Goal: Task Accomplishment & Management: Use online tool/utility

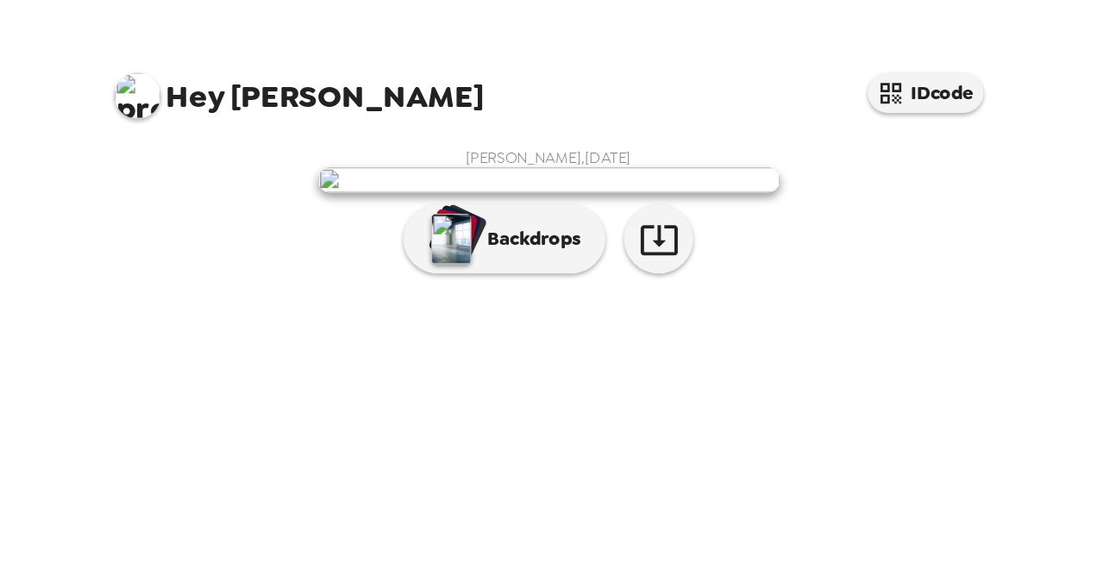
scroll to position [41, 0]
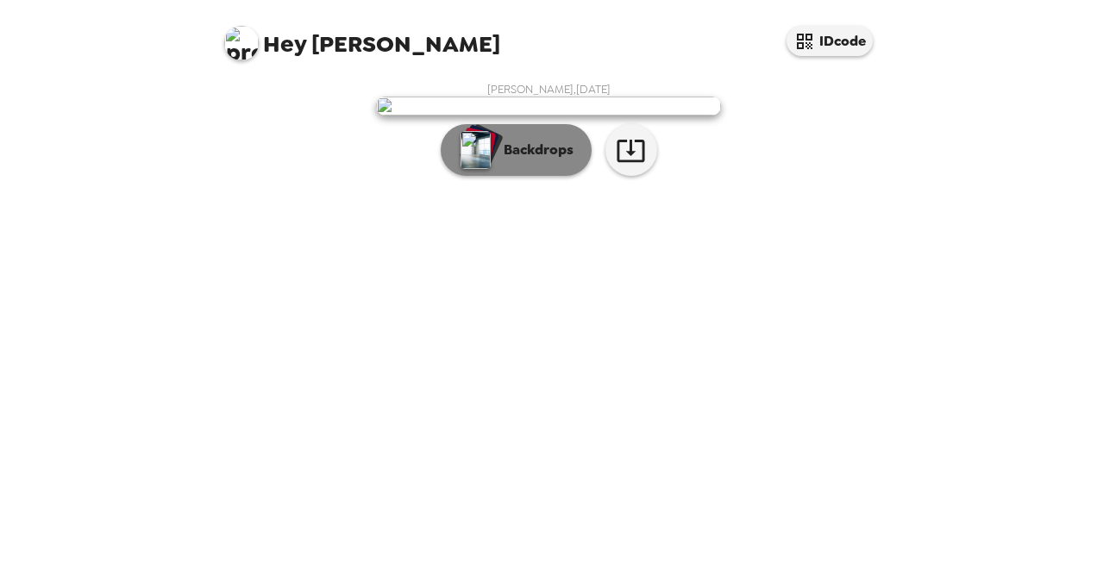
click at [541, 176] on button "Backdrops" at bounding box center [516, 150] width 151 height 52
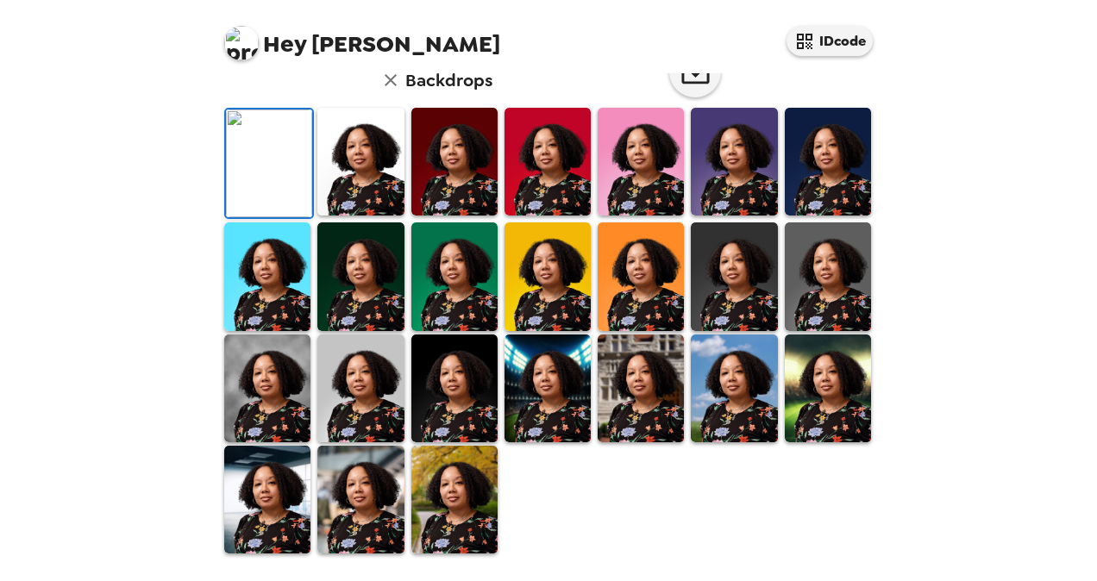
scroll to position [464, 0]
click at [351, 376] on img at bounding box center [360, 389] width 86 height 108
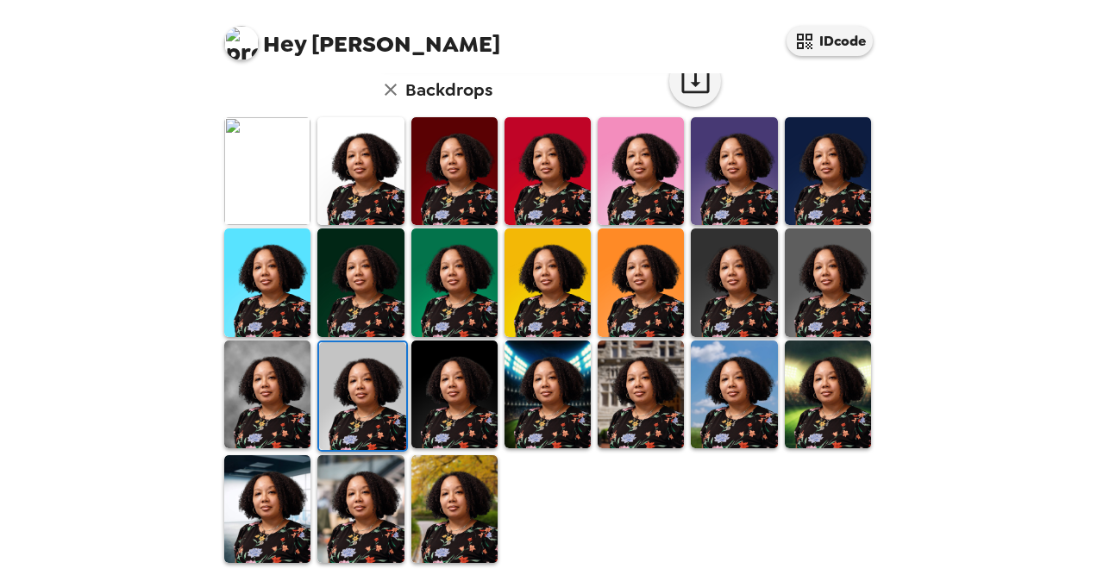
click at [454, 376] on img at bounding box center [454, 395] width 86 height 108
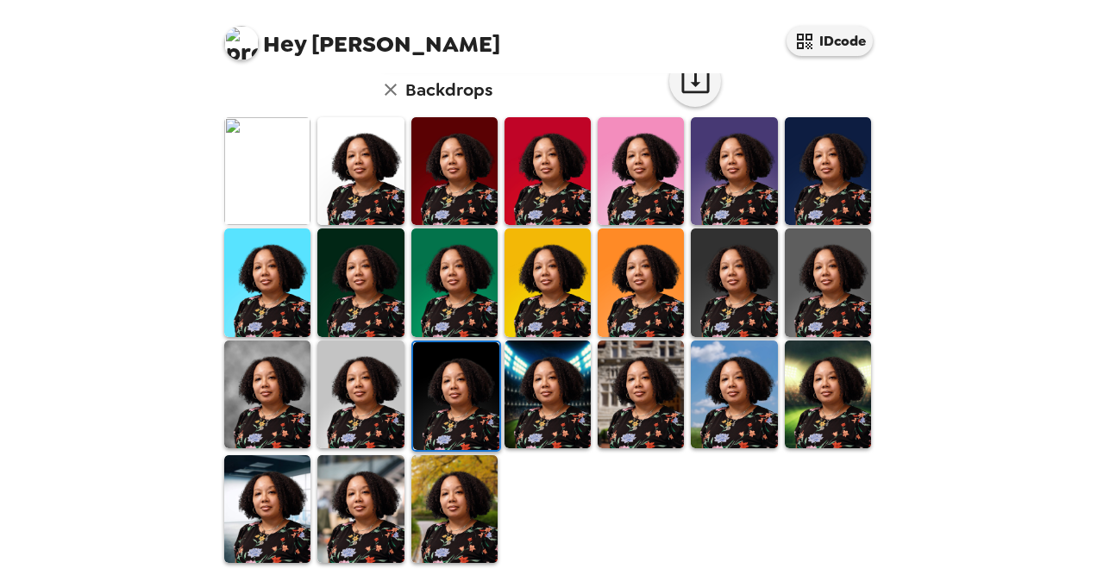
click at [817, 376] on img at bounding box center [828, 395] width 86 height 108
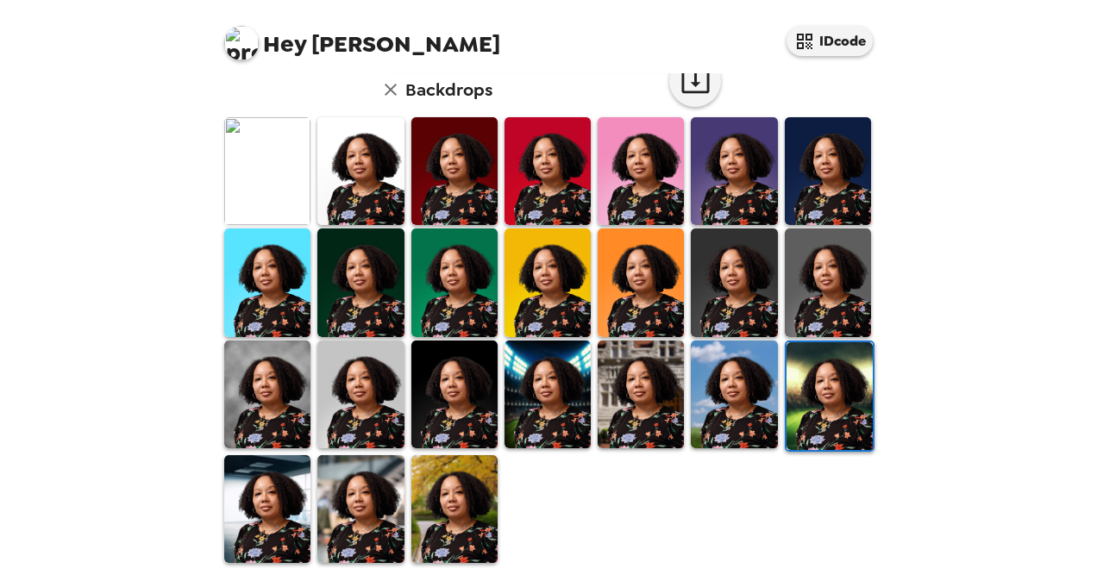
click at [431, 376] on img at bounding box center [454, 509] width 86 height 108
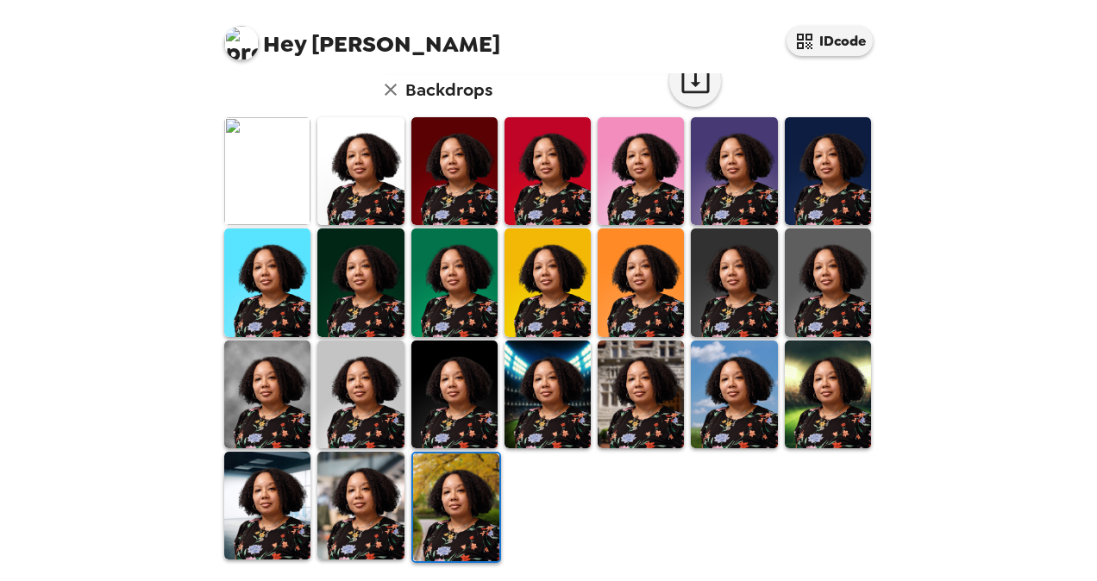
click at [725, 184] on img at bounding box center [734, 171] width 86 height 108
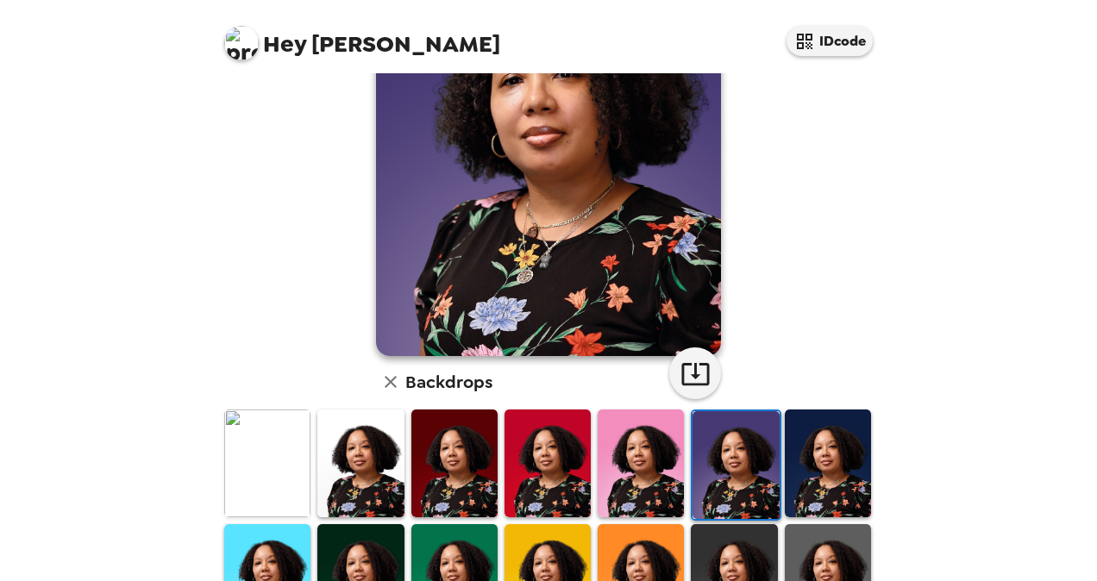
scroll to position [345, 0]
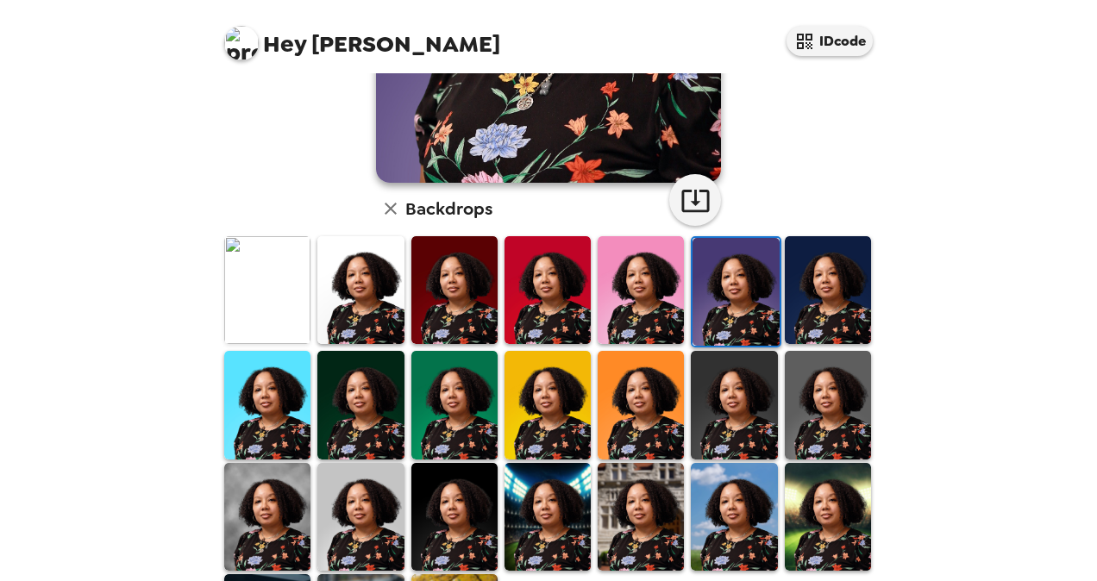
click at [267, 376] on img at bounding box center [267, 405] width 86 height 108
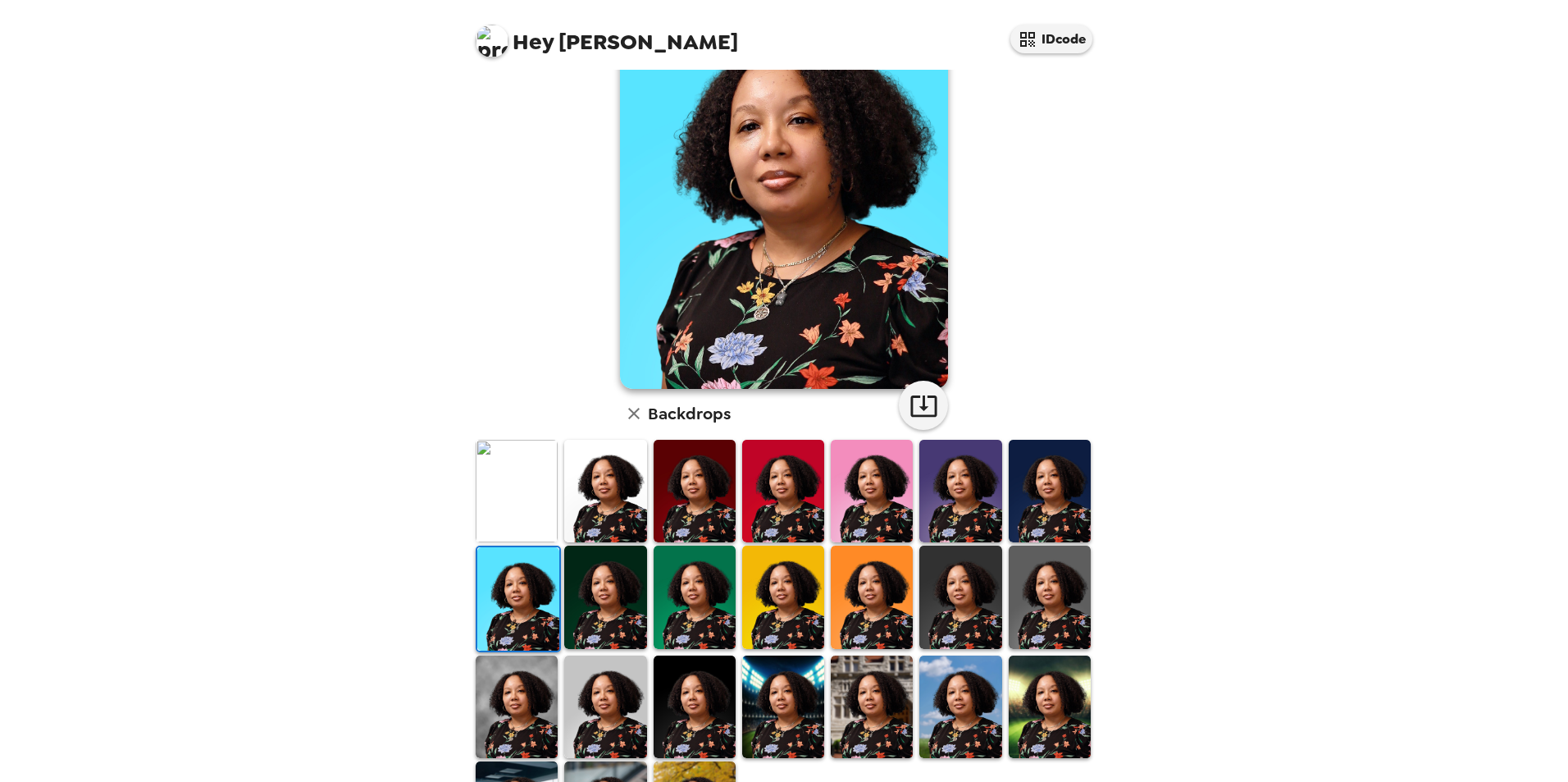
scroll to position [213, 0]
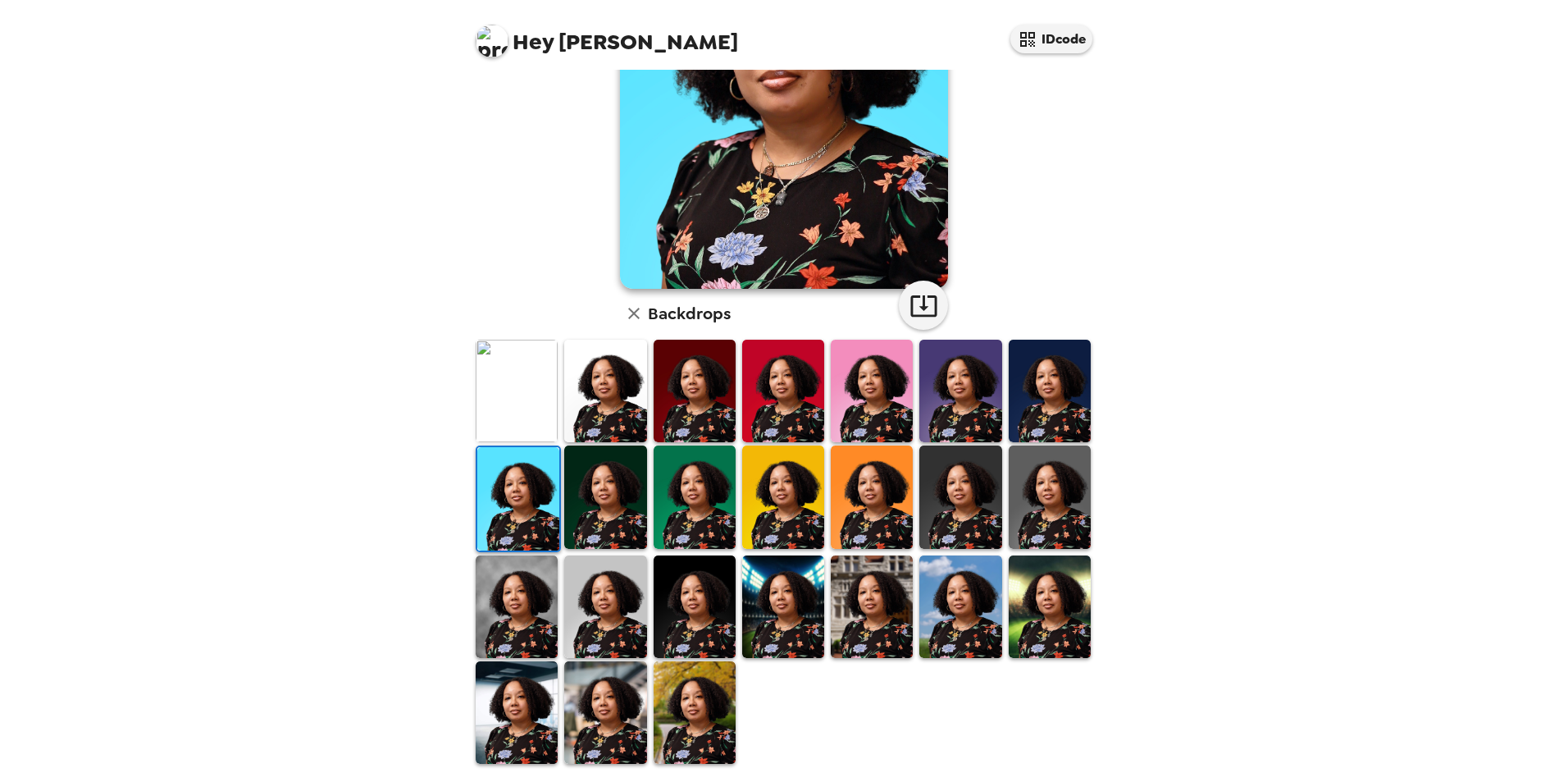
click at [777, 358] on img at bounding box center [960, 607] width 82 height 103
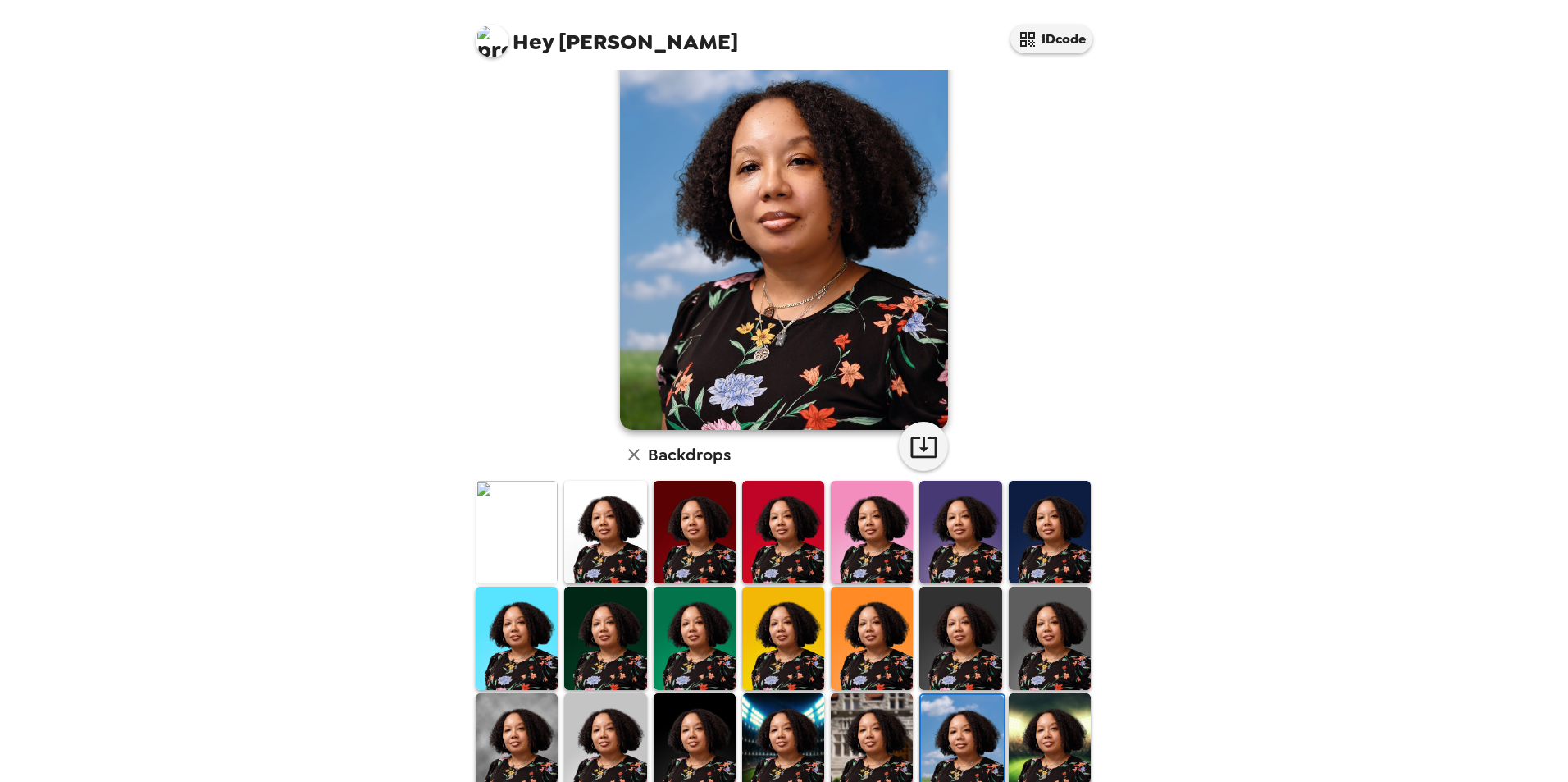
scroll to position [0, 0]
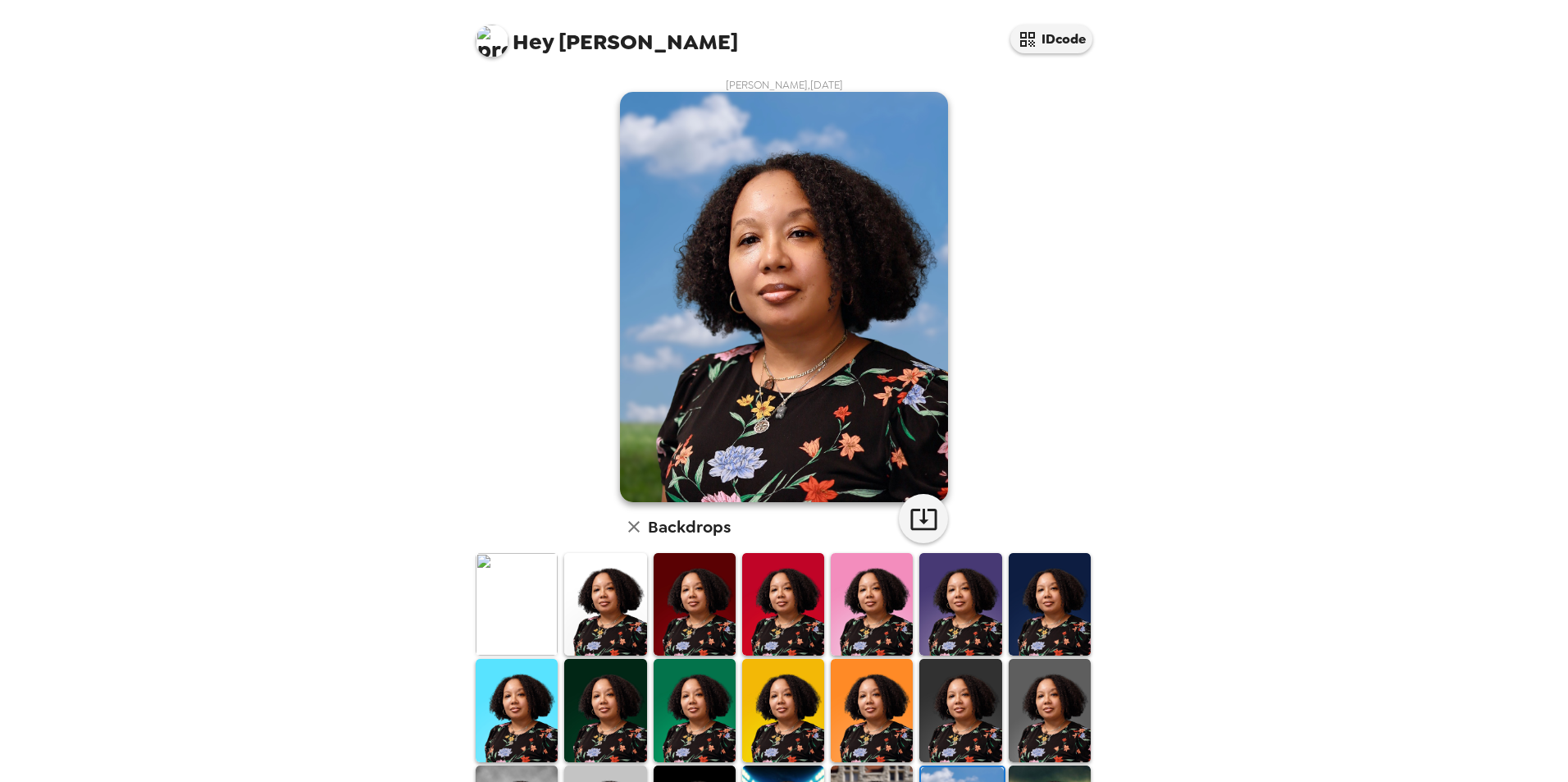
click at [777, 358] on img at bounding box center [1050, 604] width 82 height 103
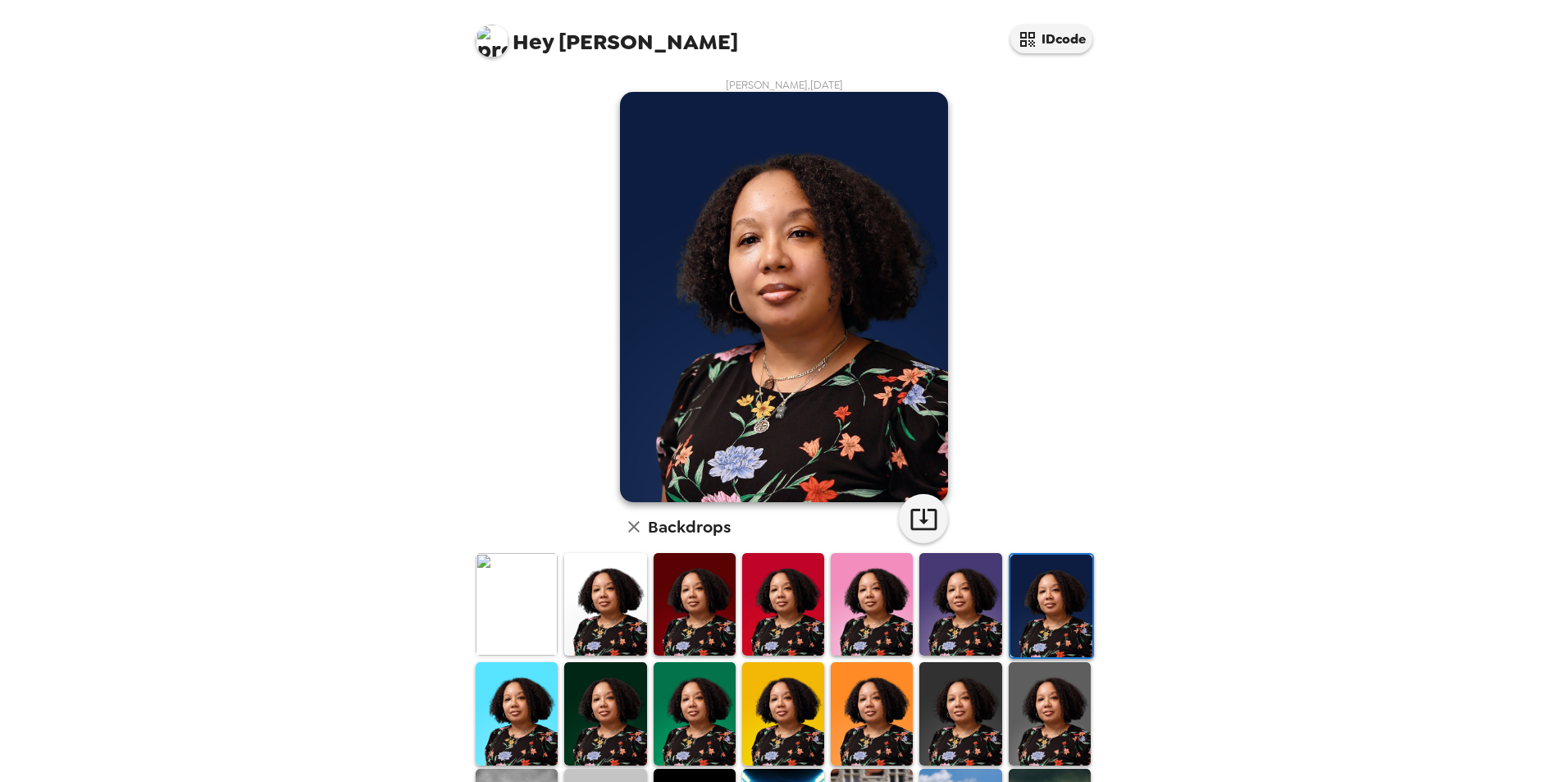
click at [777, 358] on img at bounding box center [871, 714] width 82 height 103
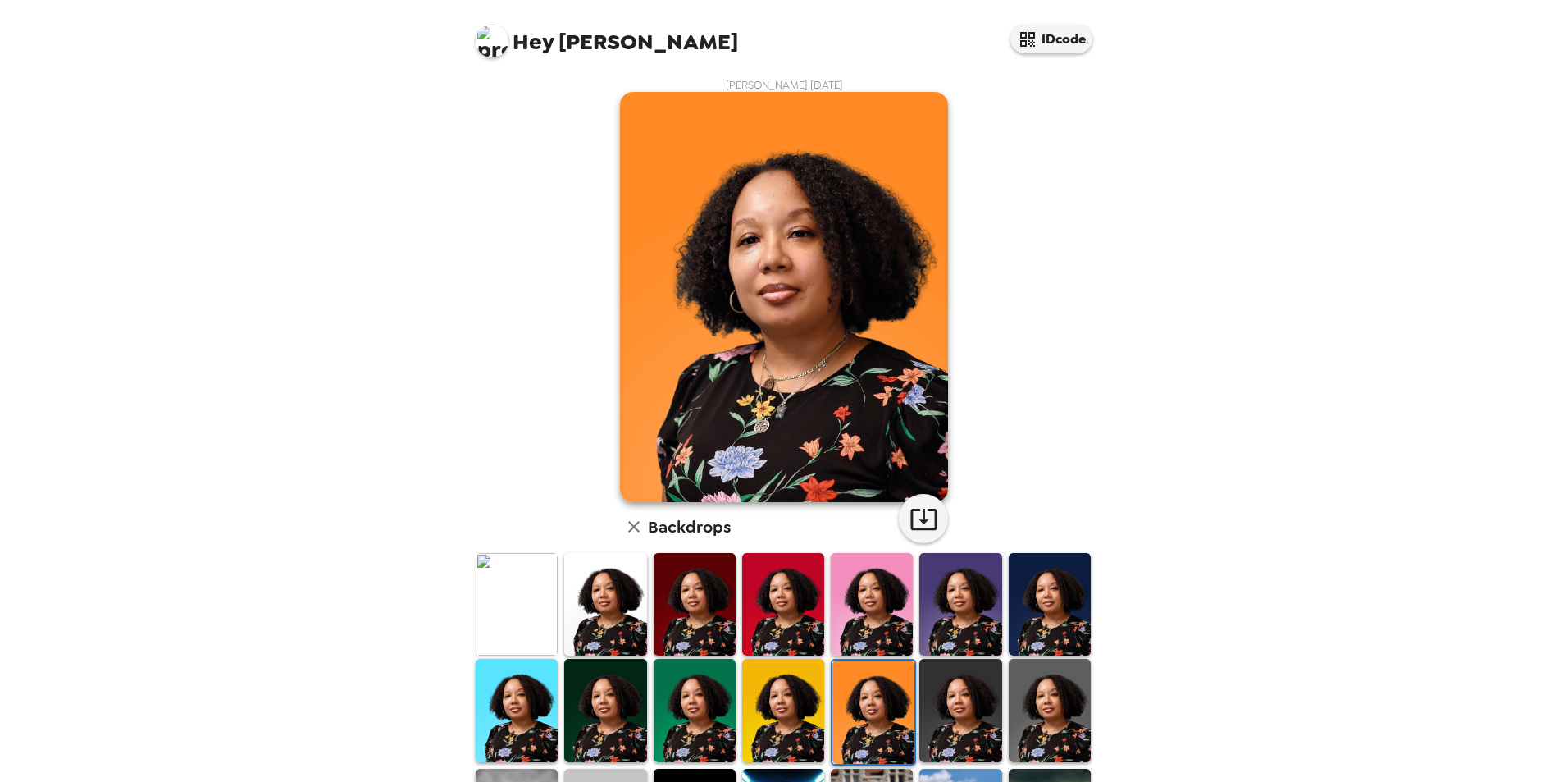
click at [539, 358] on img at bounding box center [516, 710] width 82 height 103
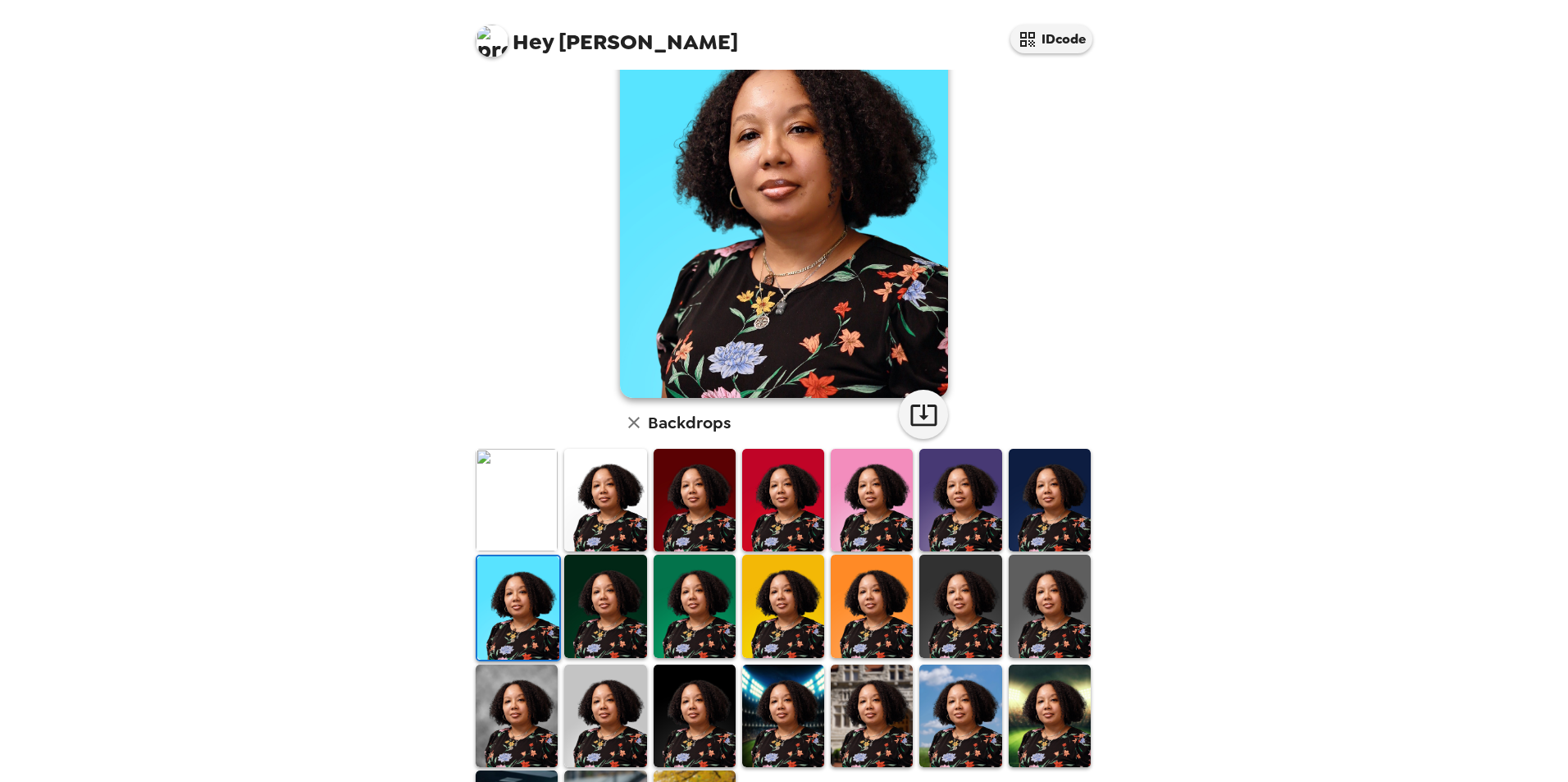
scroll to position [213, 0]
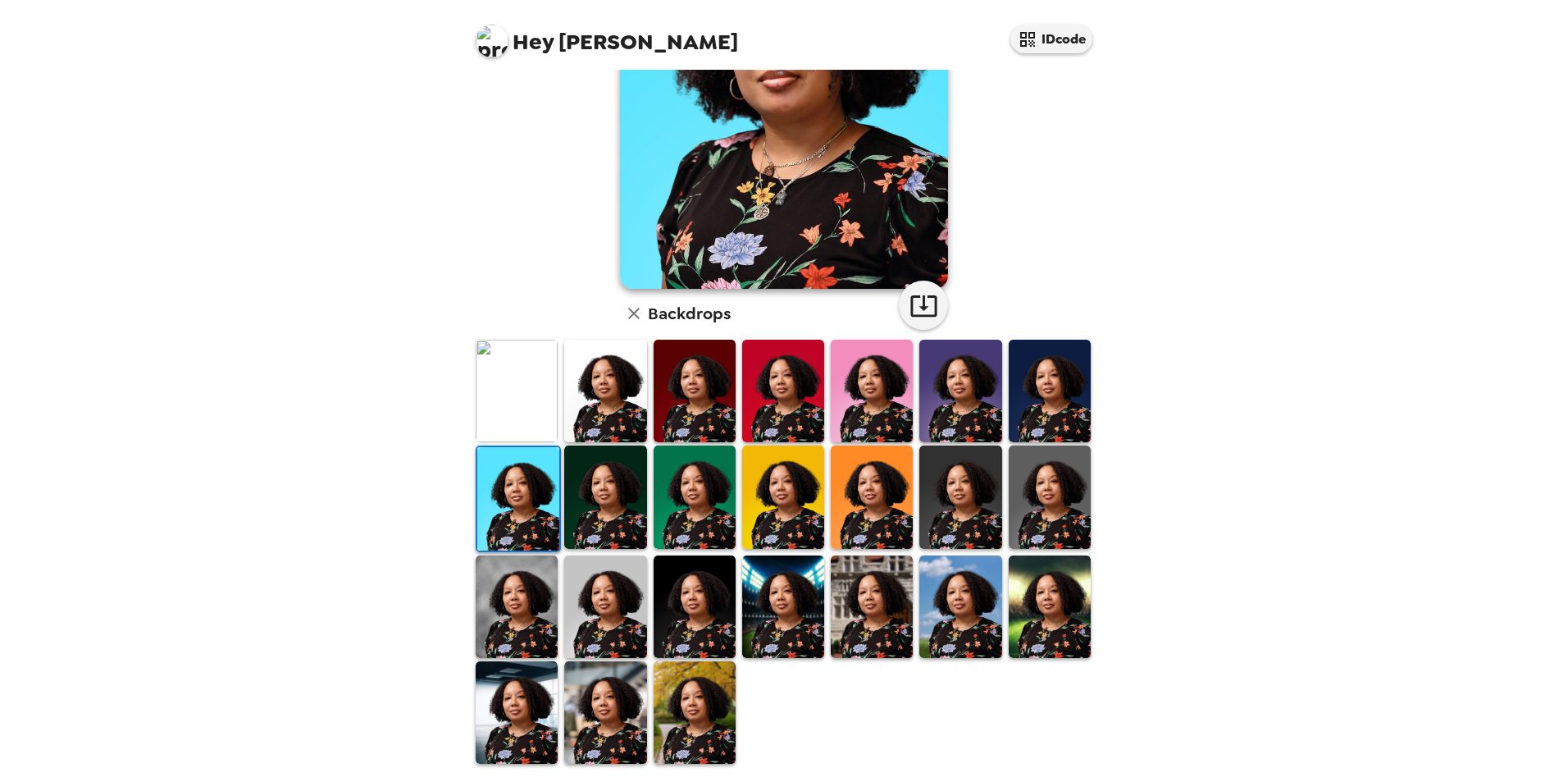
click at [700, 358] on img at bounding box center [694, 607] width 82 height 103
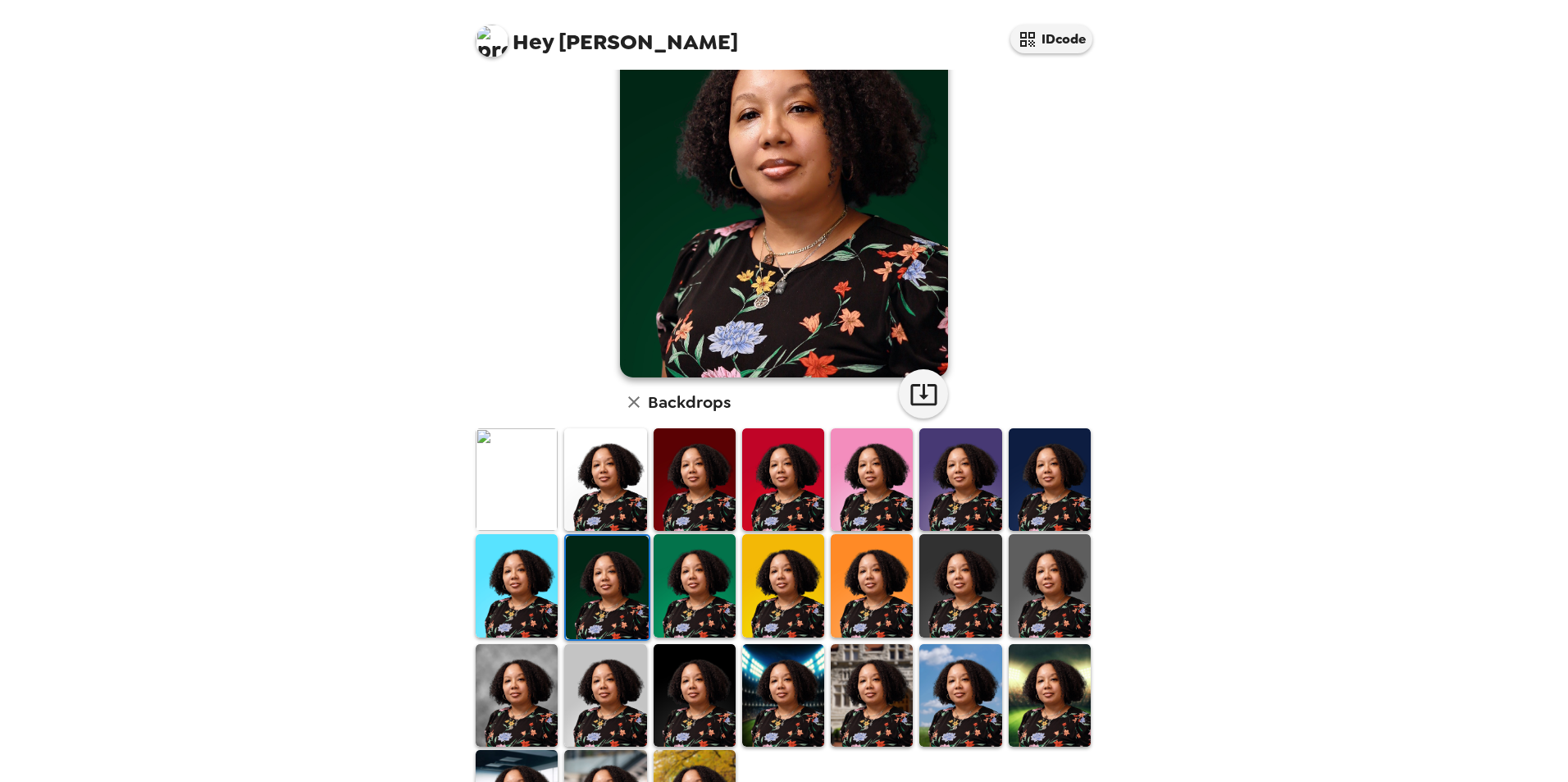
scroll to position [213, 0]
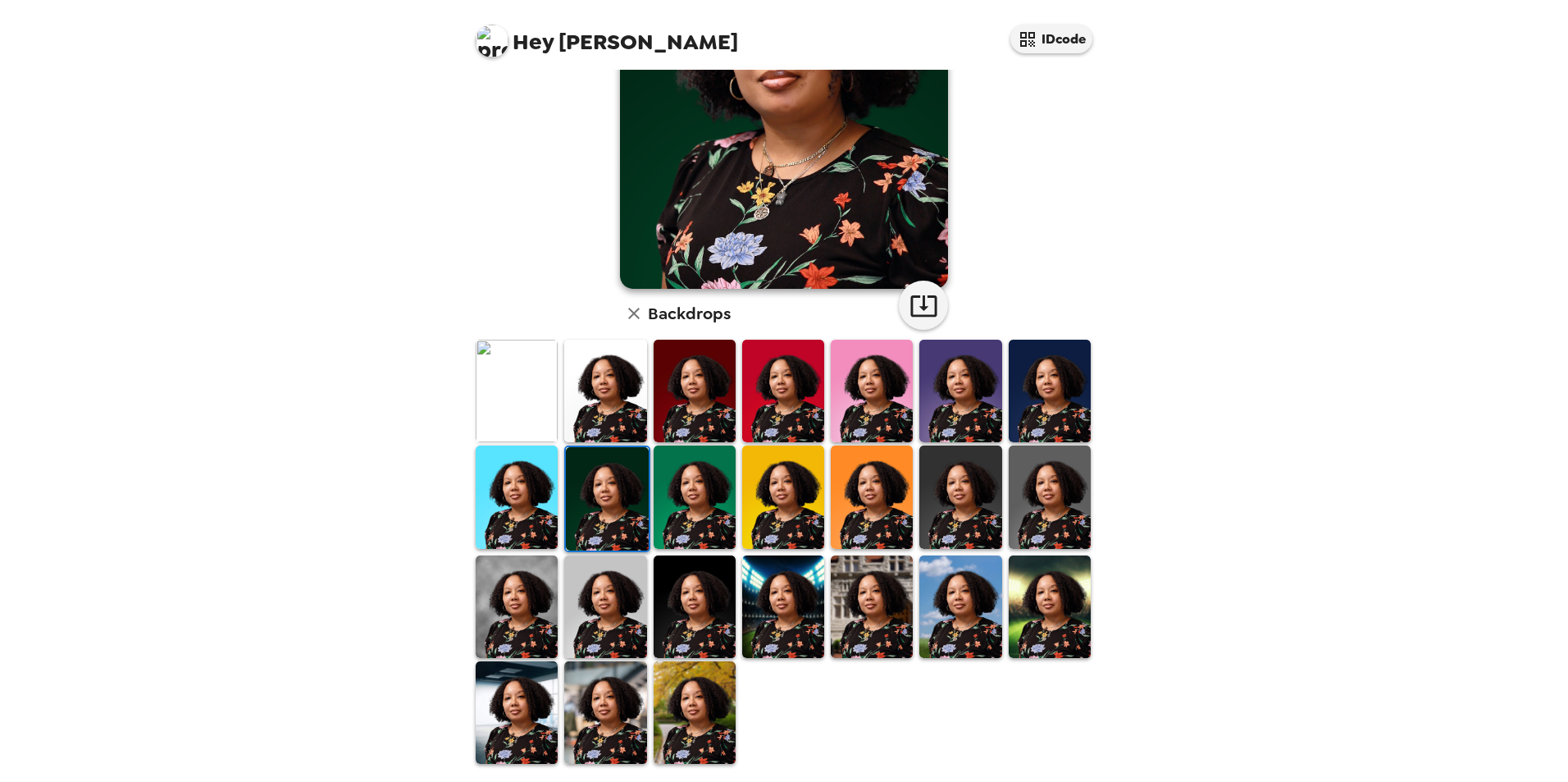
click at [799, 485] on img at bounding box center [783, 497] width 82 height 103
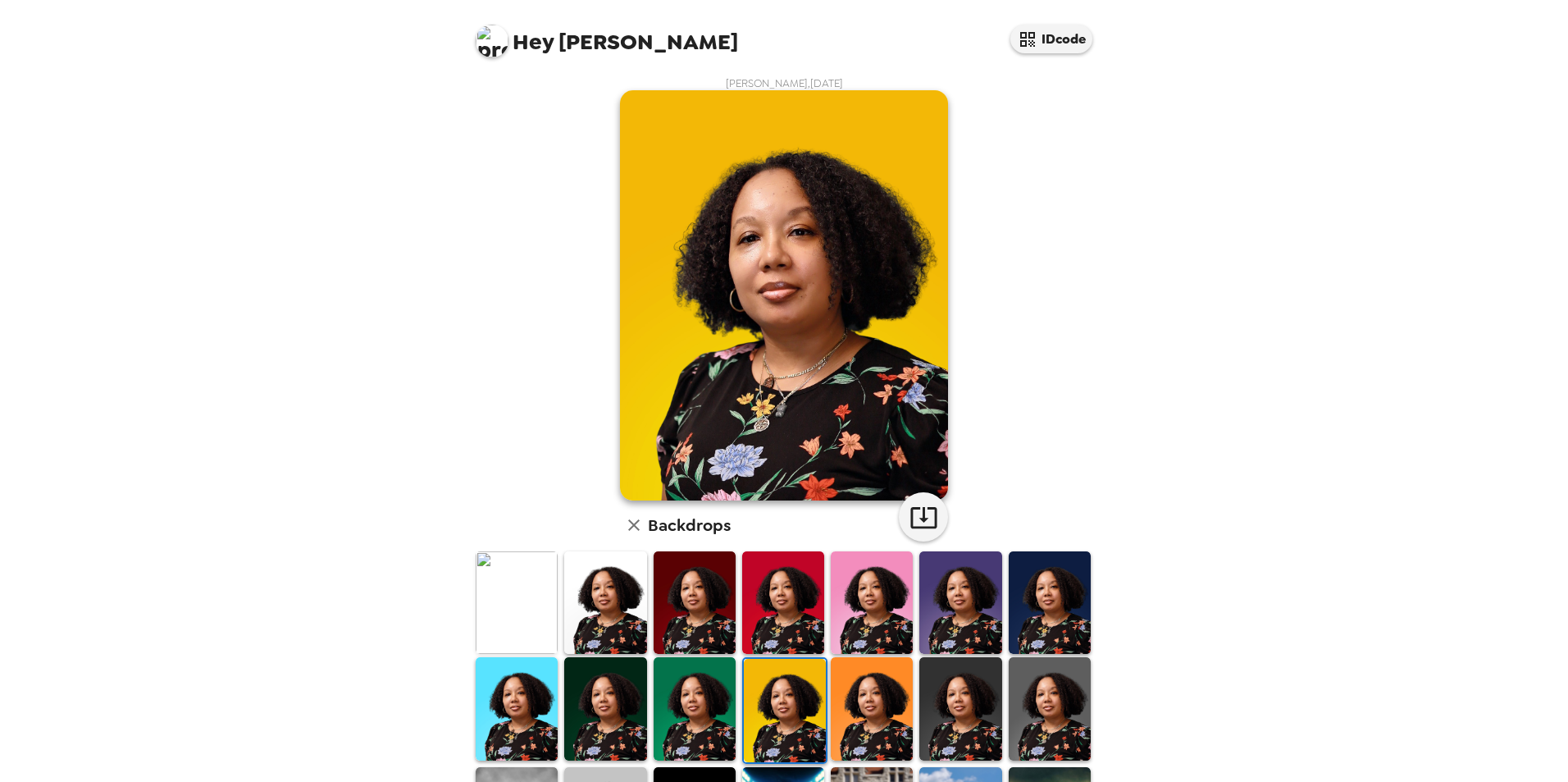
scroll to position [0, 0]
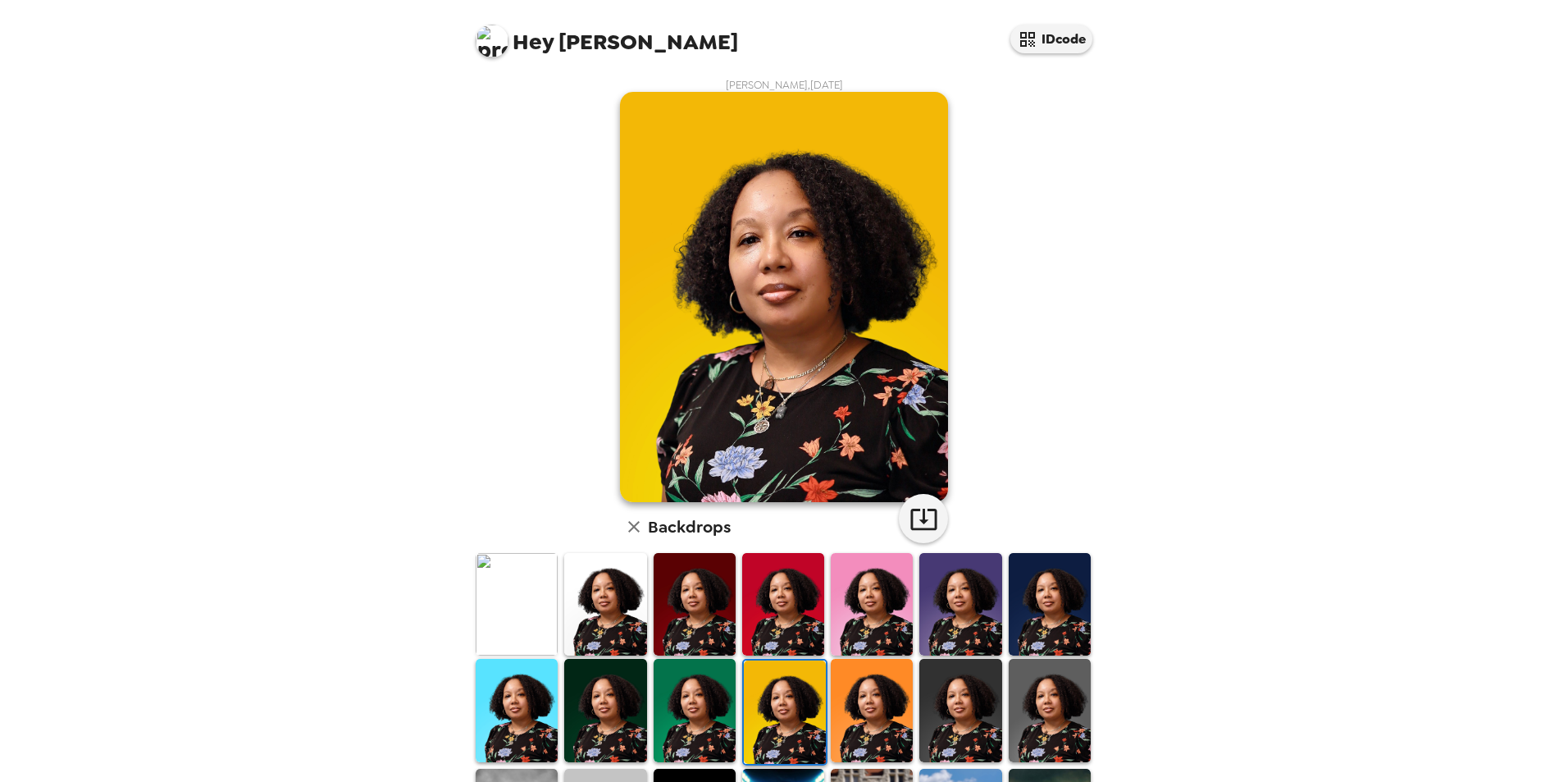
click at [886, 676] on img at bounding box center [871, 710] width 82 height 103
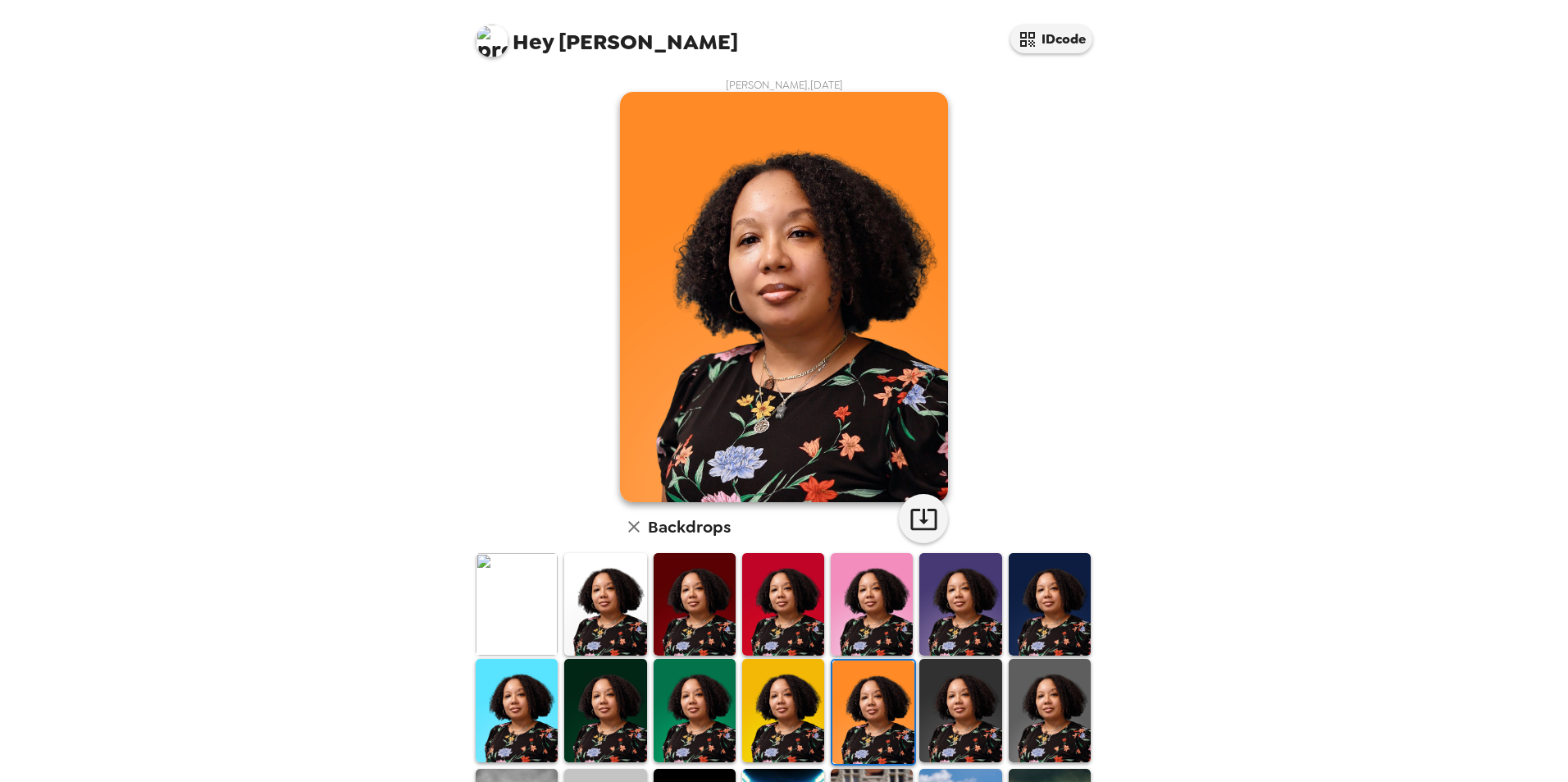
click at [954, 698] on img at bounding box center [960, 710] width 82 height 103
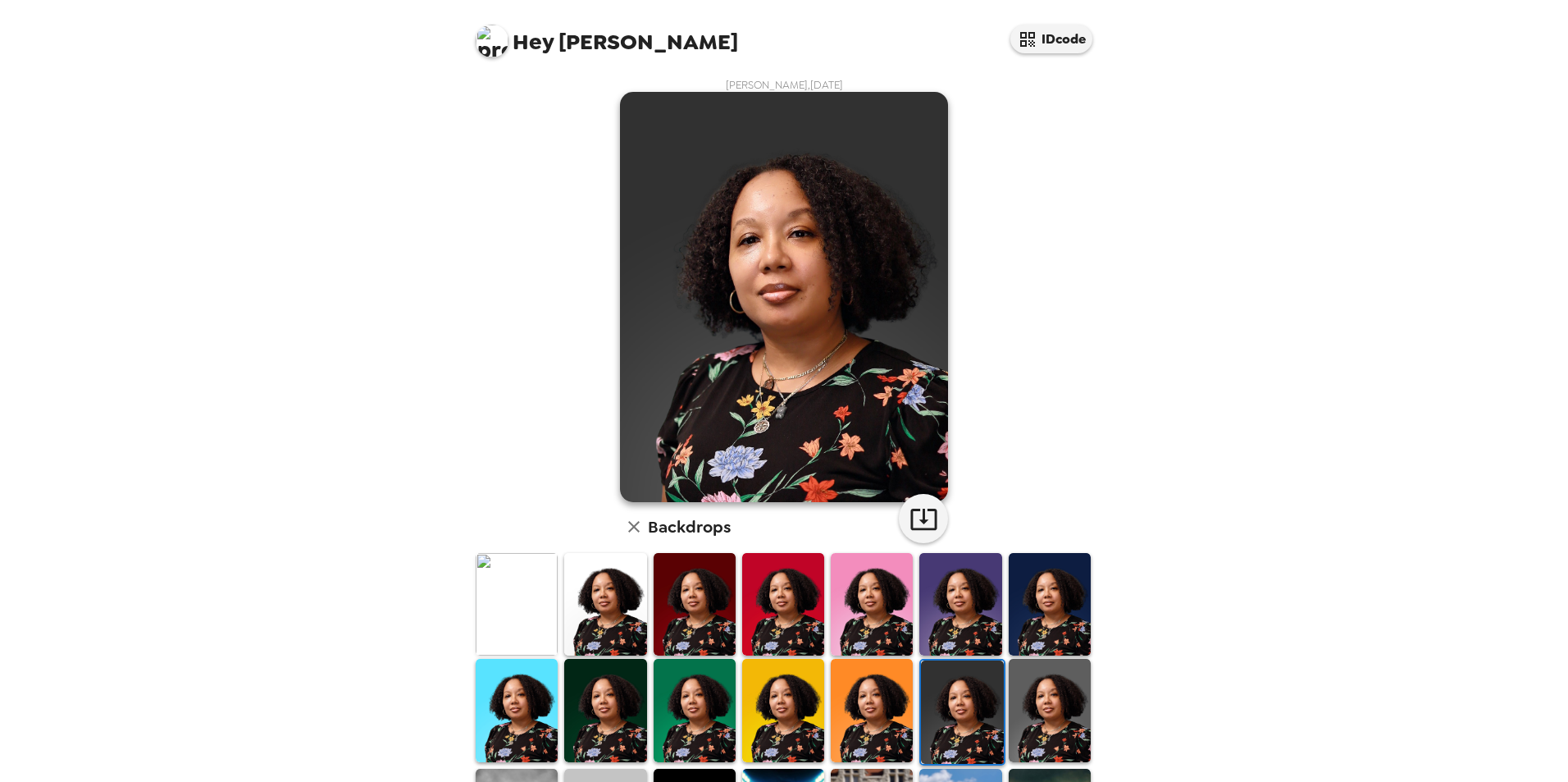
click at [1074, 625] on img at bounding box center [1050, 604] width 82 height 103
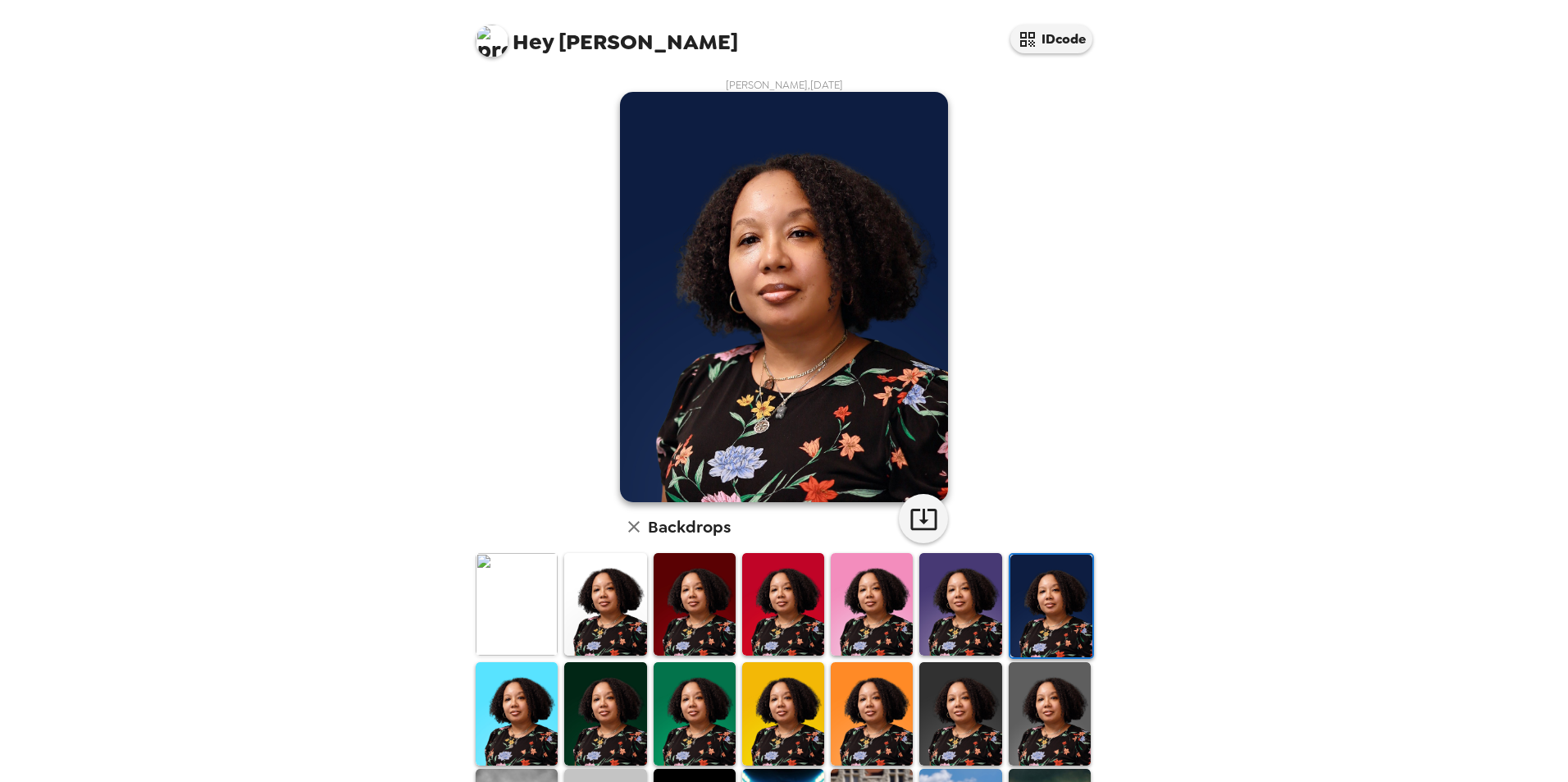
click at [968, 585] on img at bounding box center [960, 604] width 82 height 103
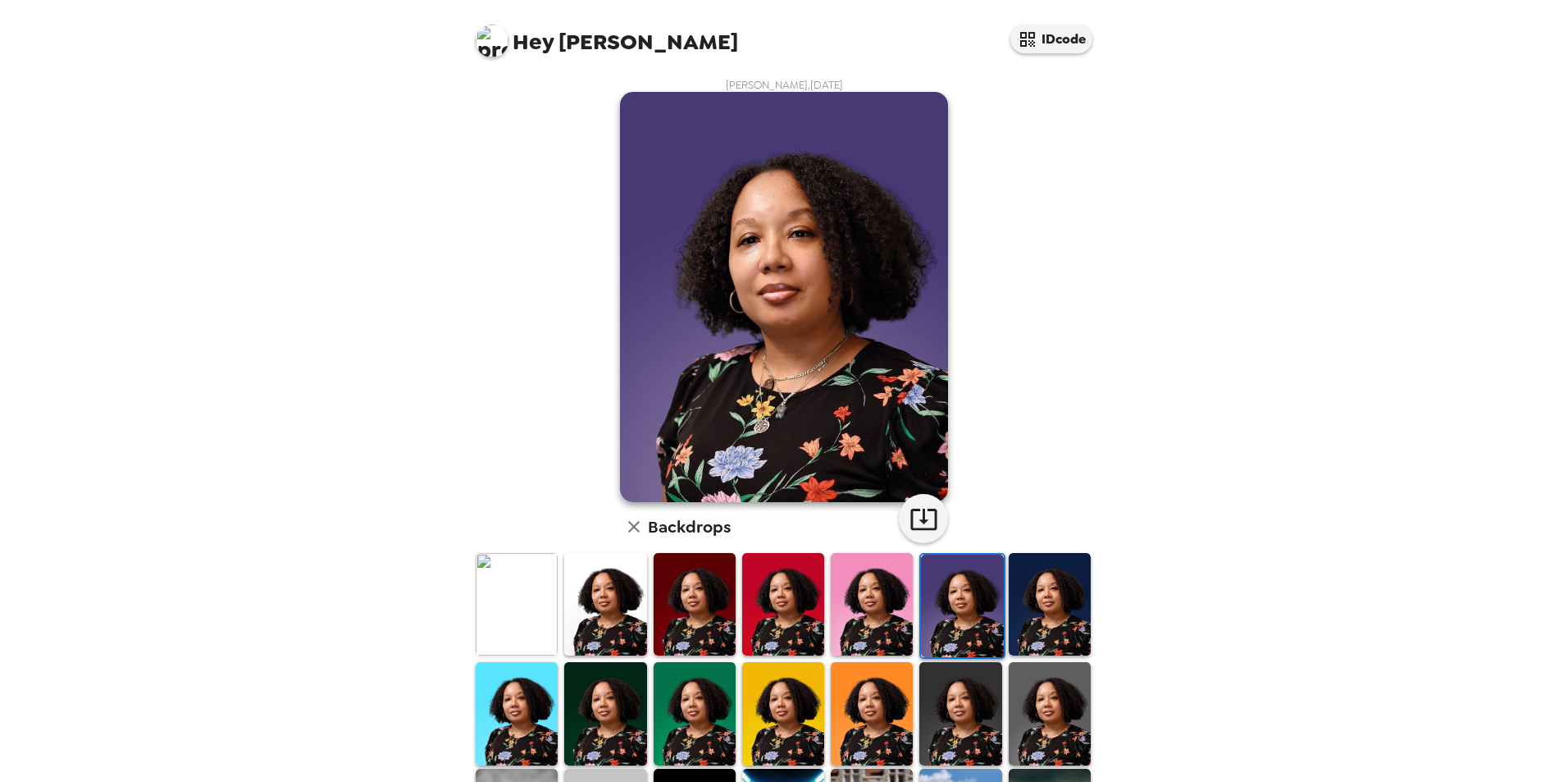
click at [816, 595] on img at bounding box center [783, 604] width 82 height 103
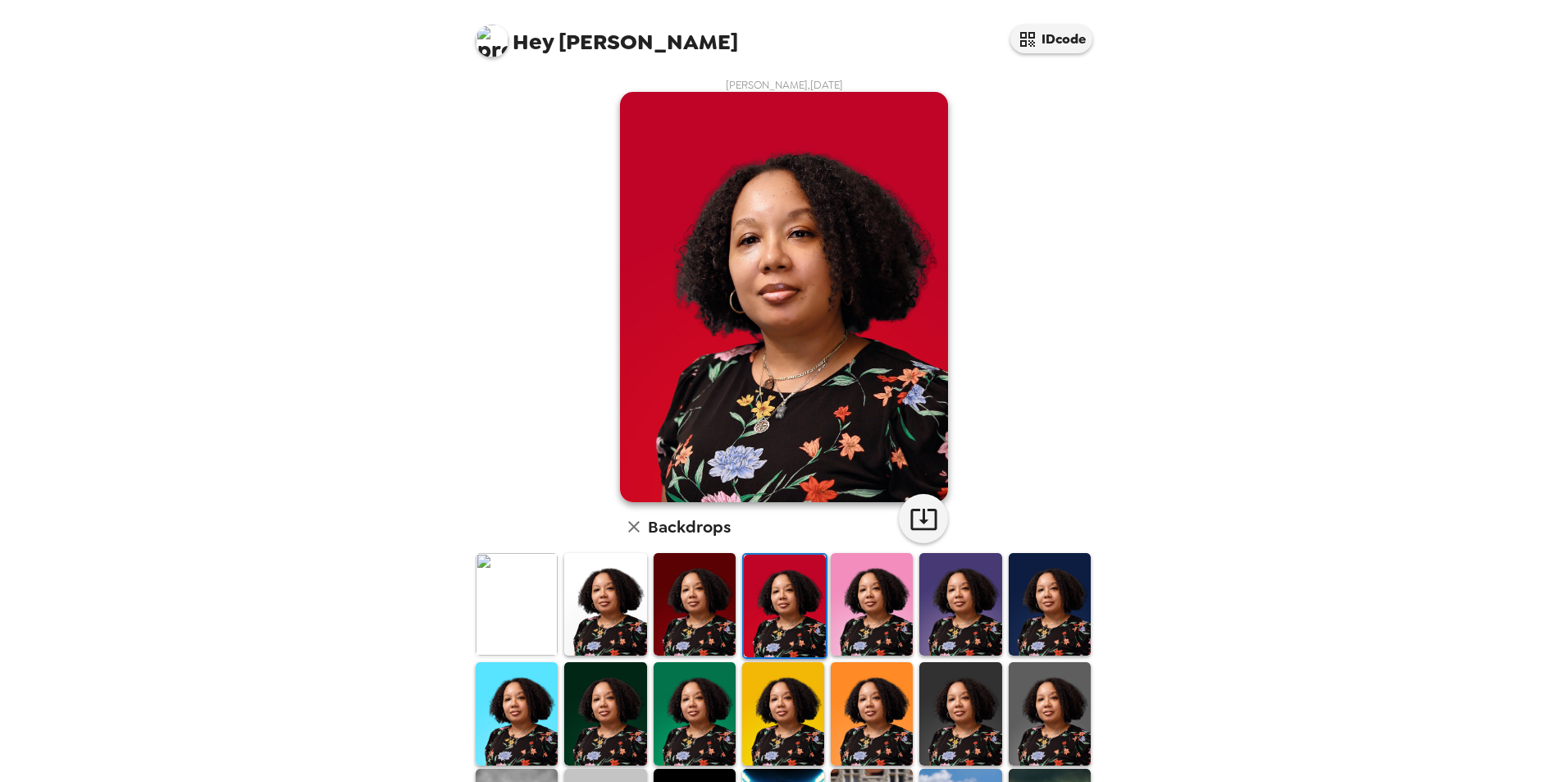
click at [783, 271] on img at bounding box center [784, 297] width 328 height 410
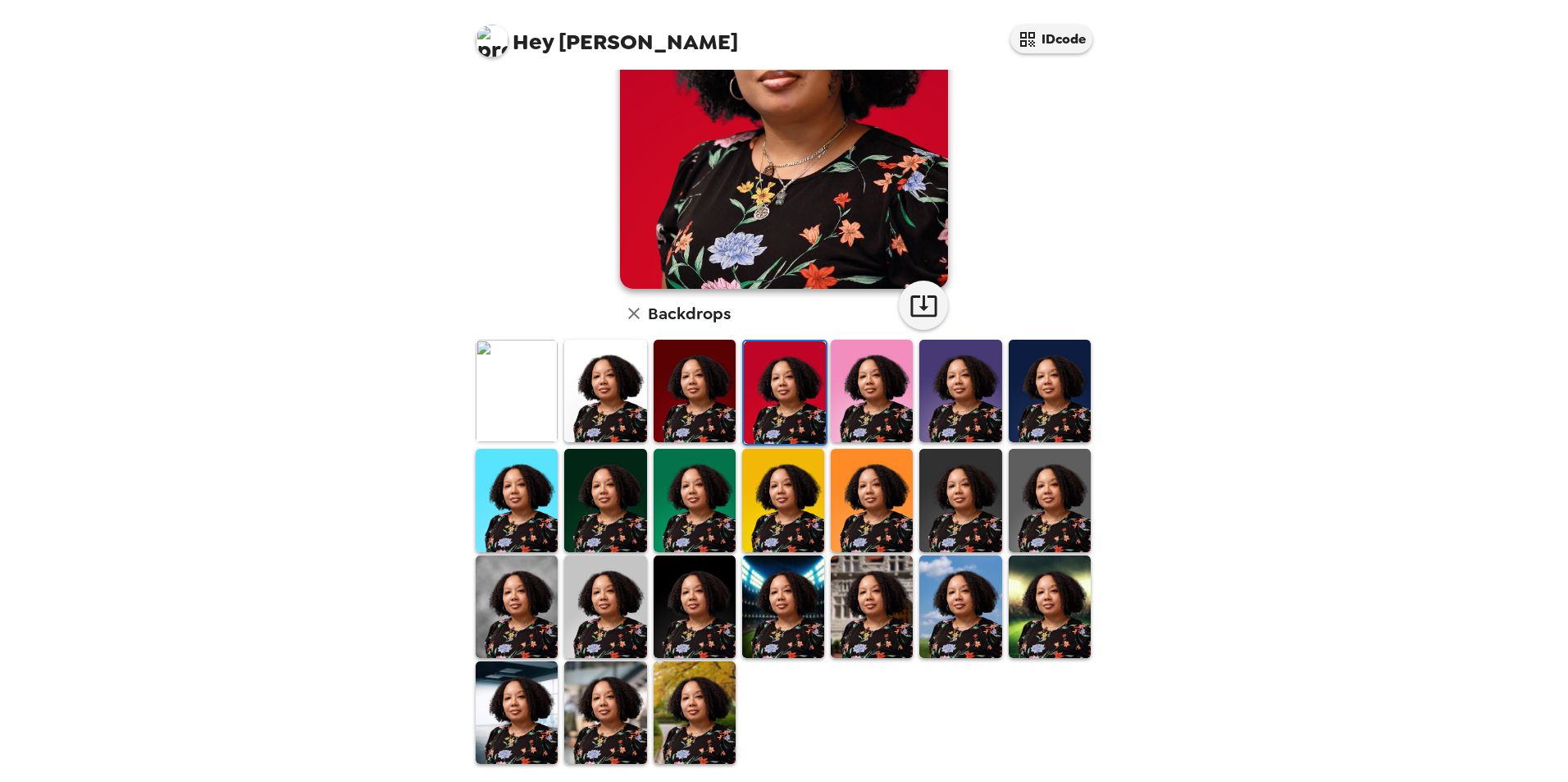
click at [532, 480] on img at bounding box center [516, 500] width 82 height 103
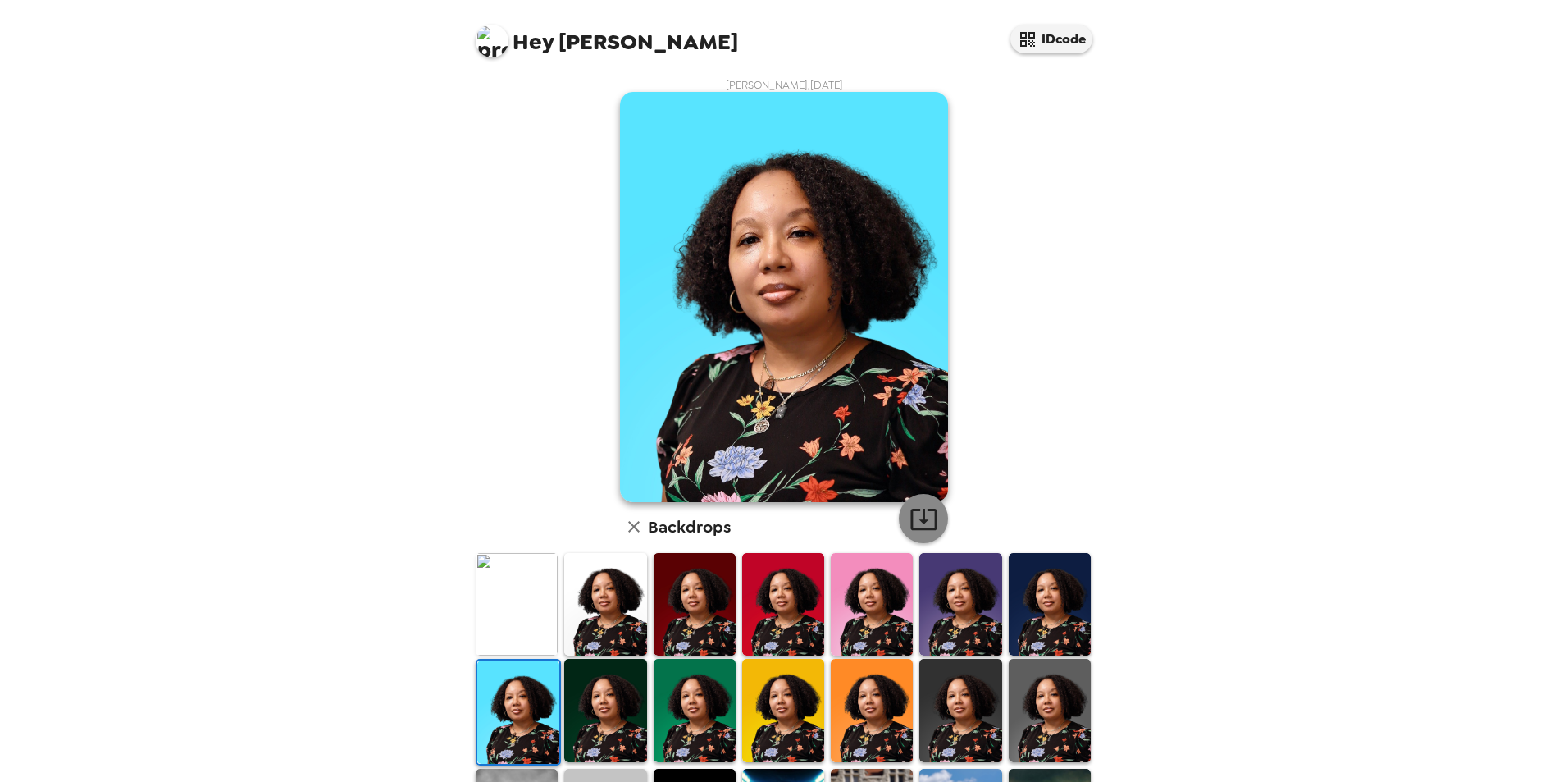
click at [923, 510] on icon "button" at bounding box center [923, 519] width 27 height 21
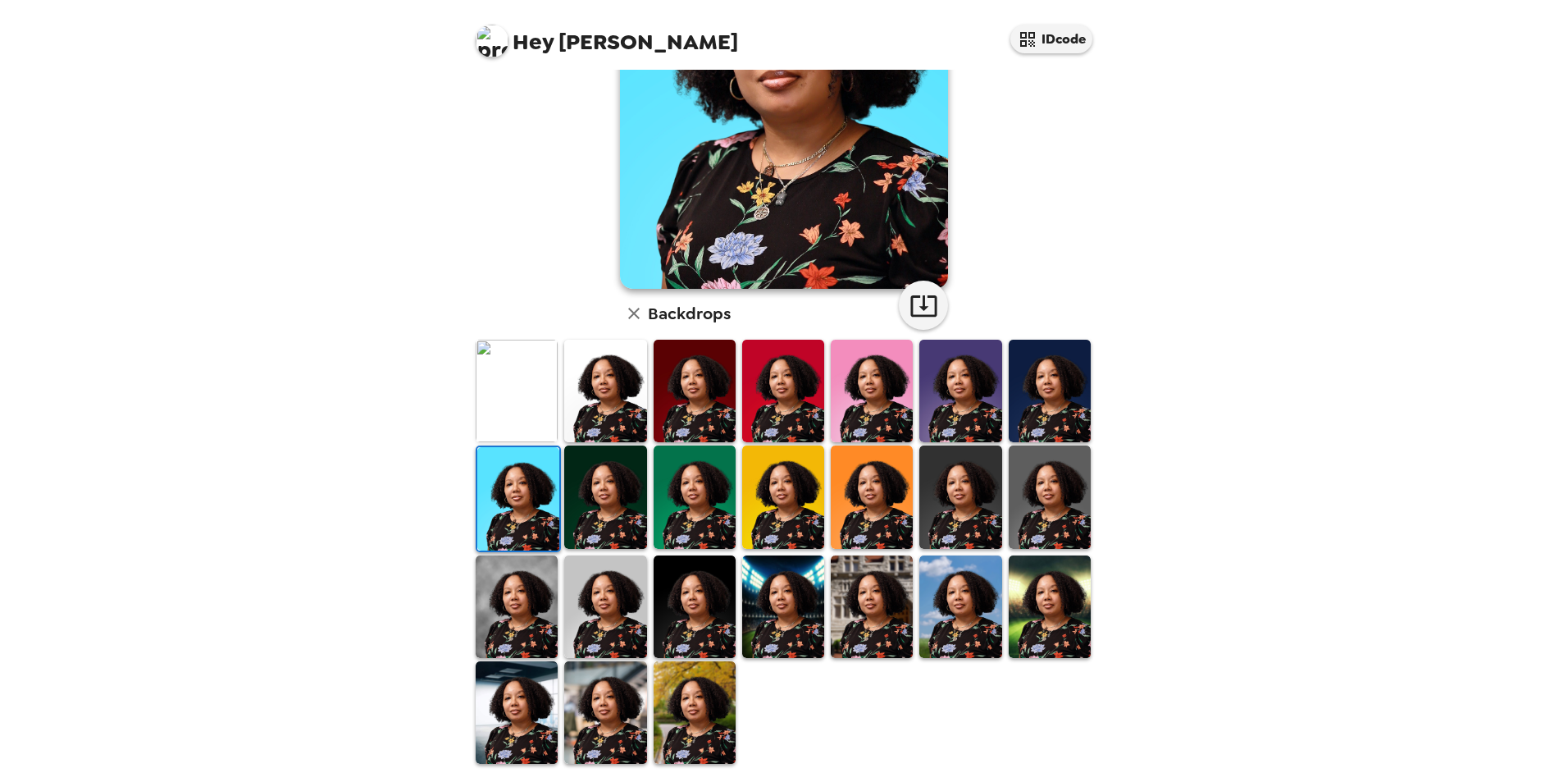
click at [793, 496] on img at bounding box center [783, 497] width 82 height 103
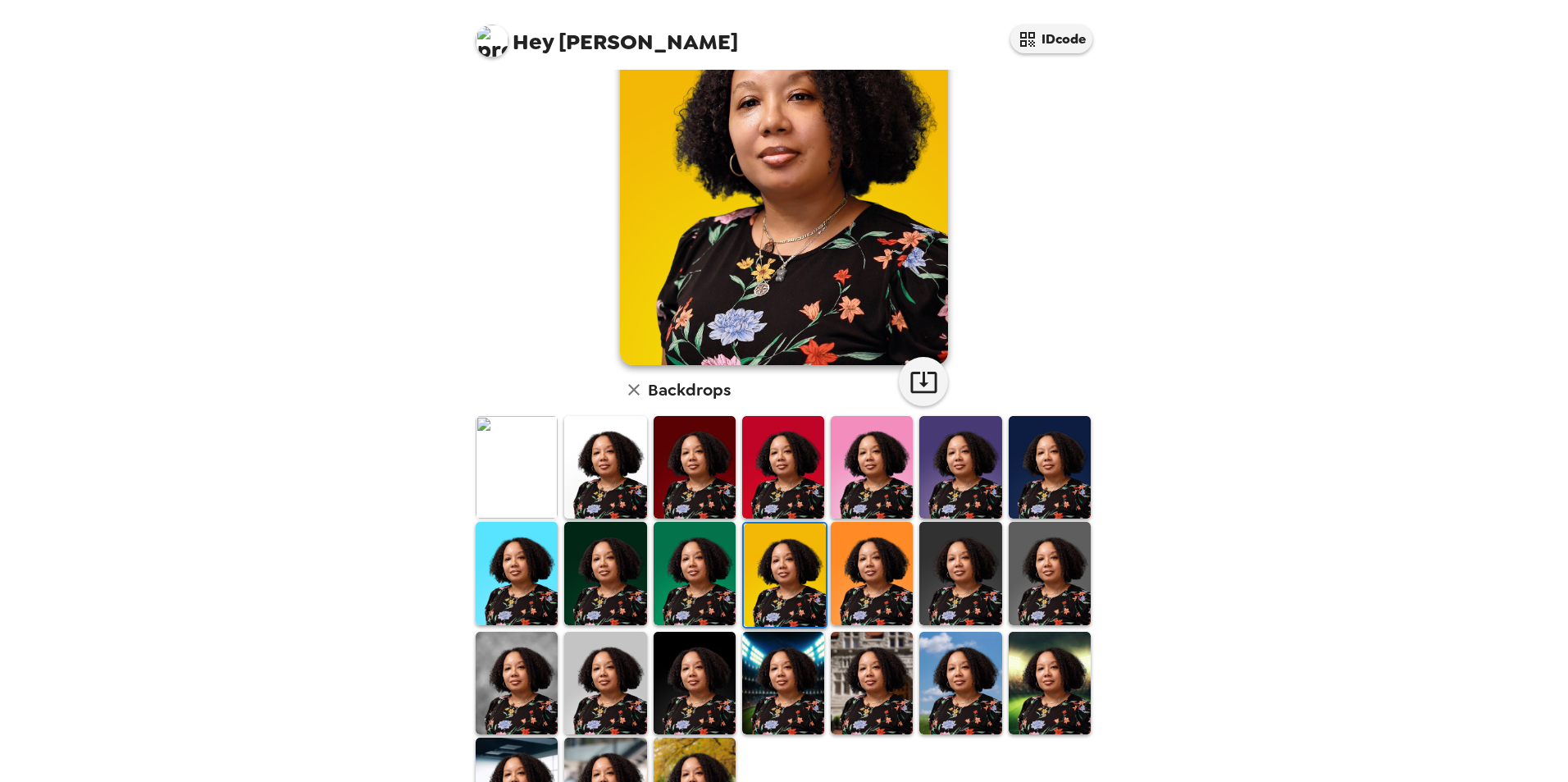
scroll to position [213, 0]
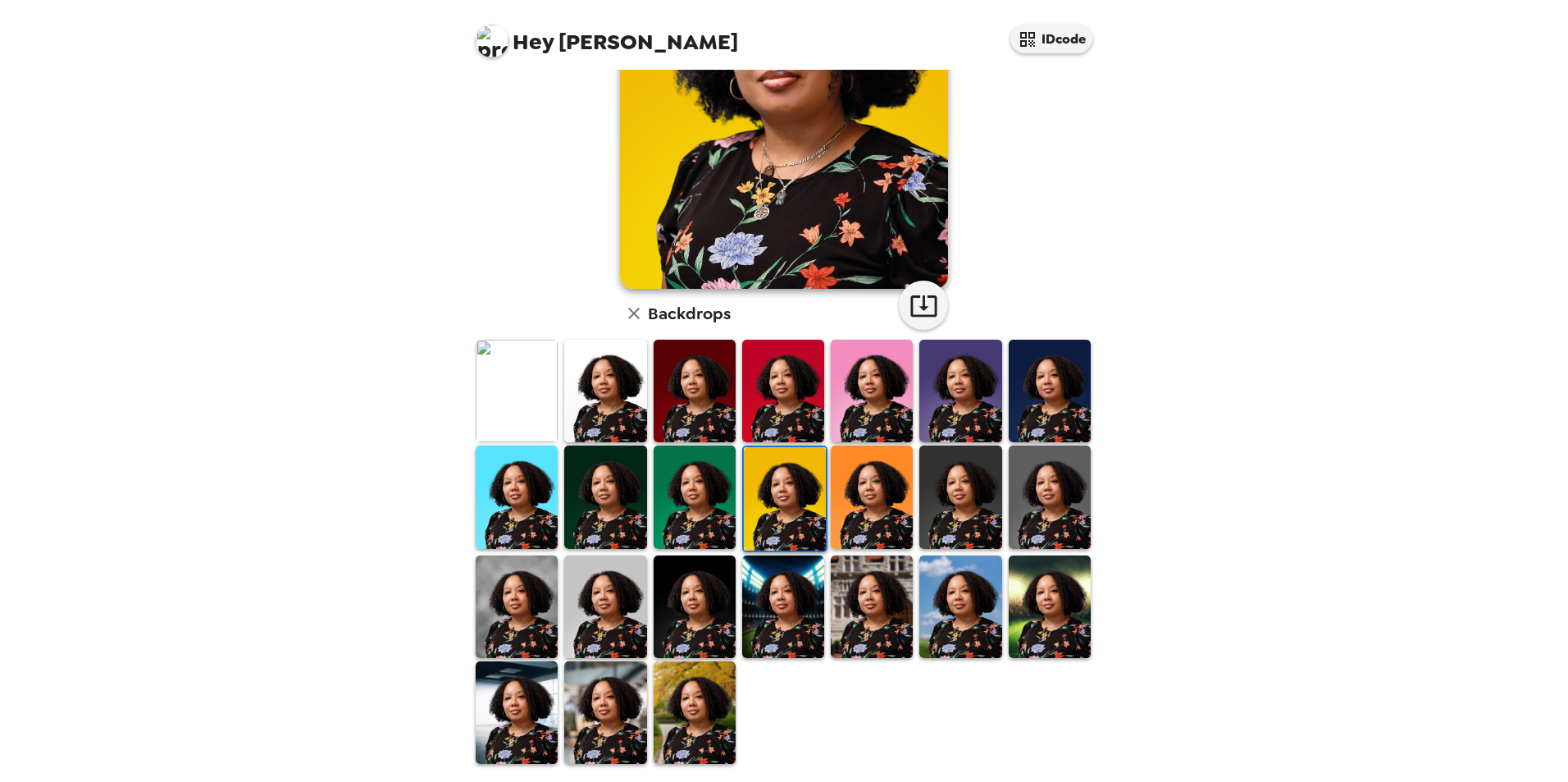
click at [956, 604] on img at bounding box center [960, 607] width 82 height 103
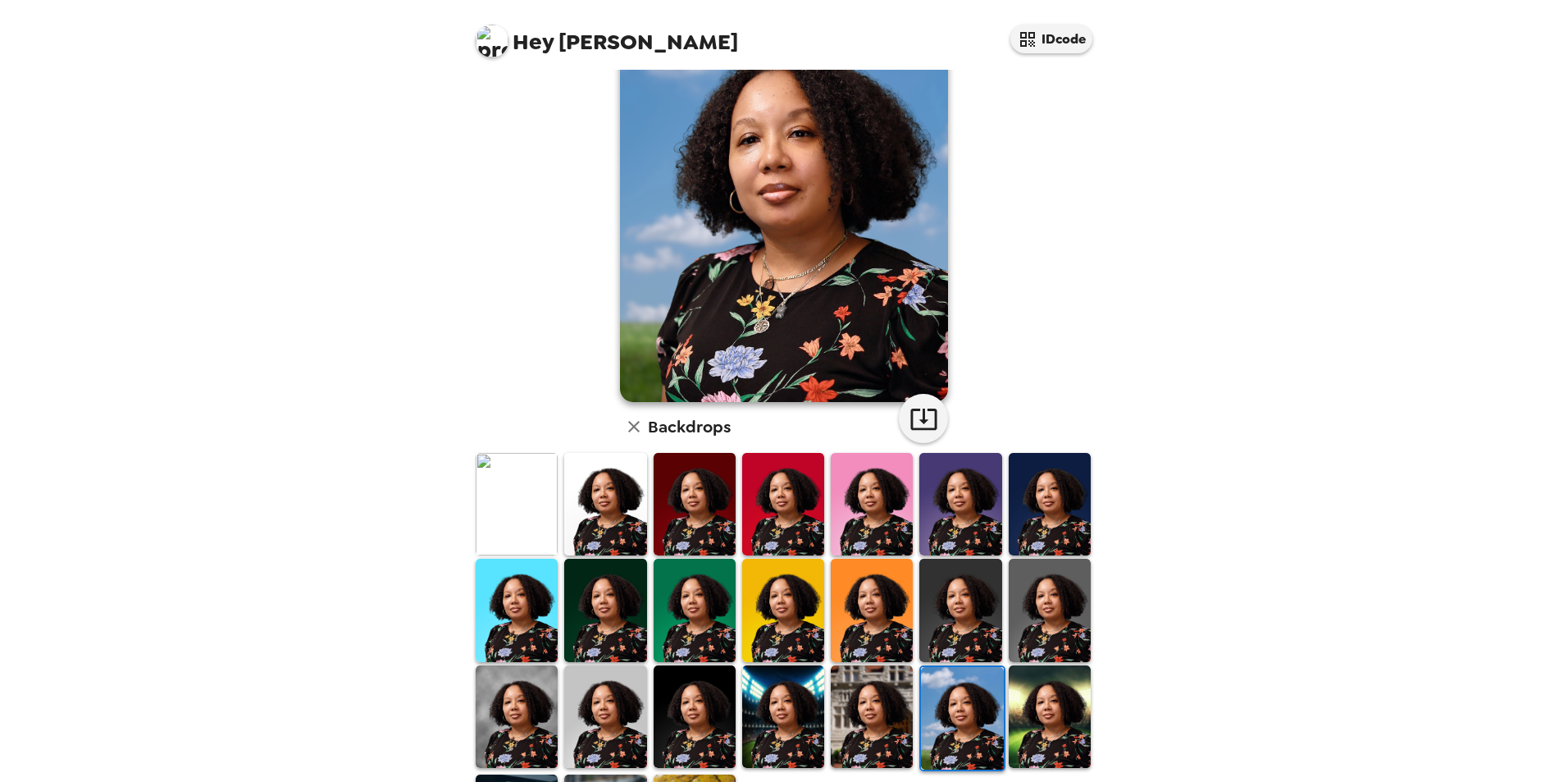
scroll to position [0, 0]
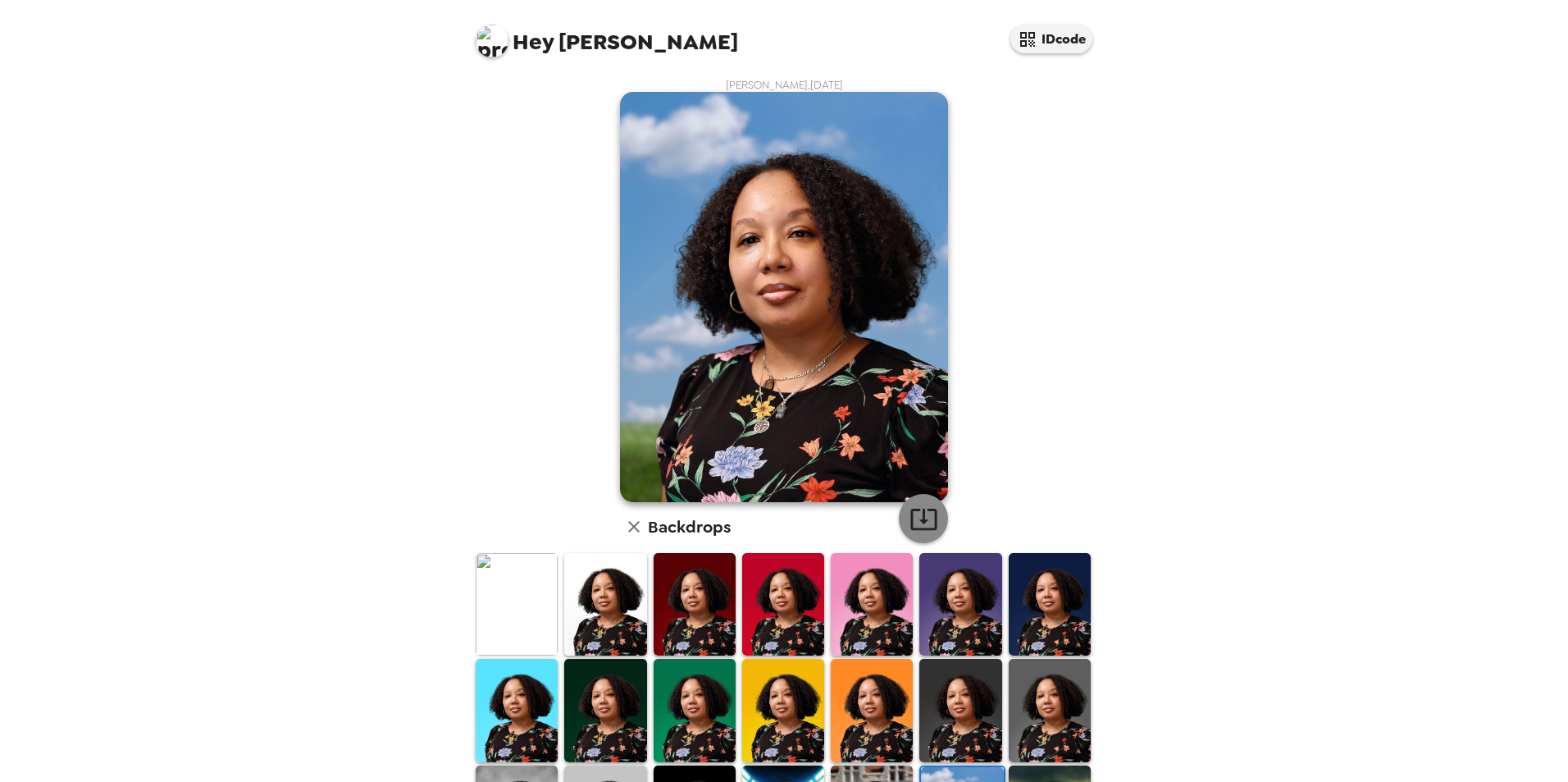
click at [918, 518] on icon "button" at bounding box center [923, 519] width 27 height 21
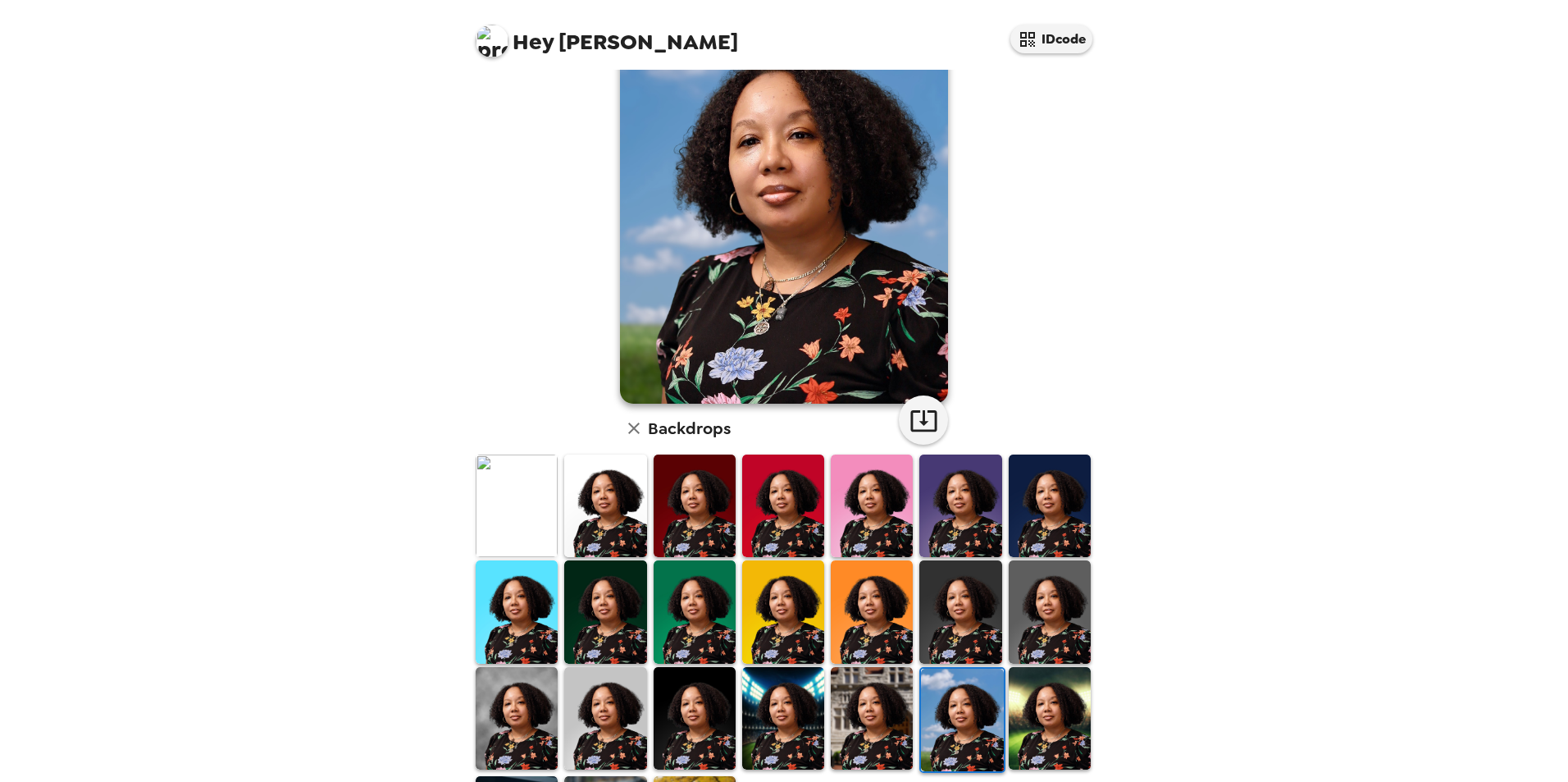
scroll to position [213, 0]
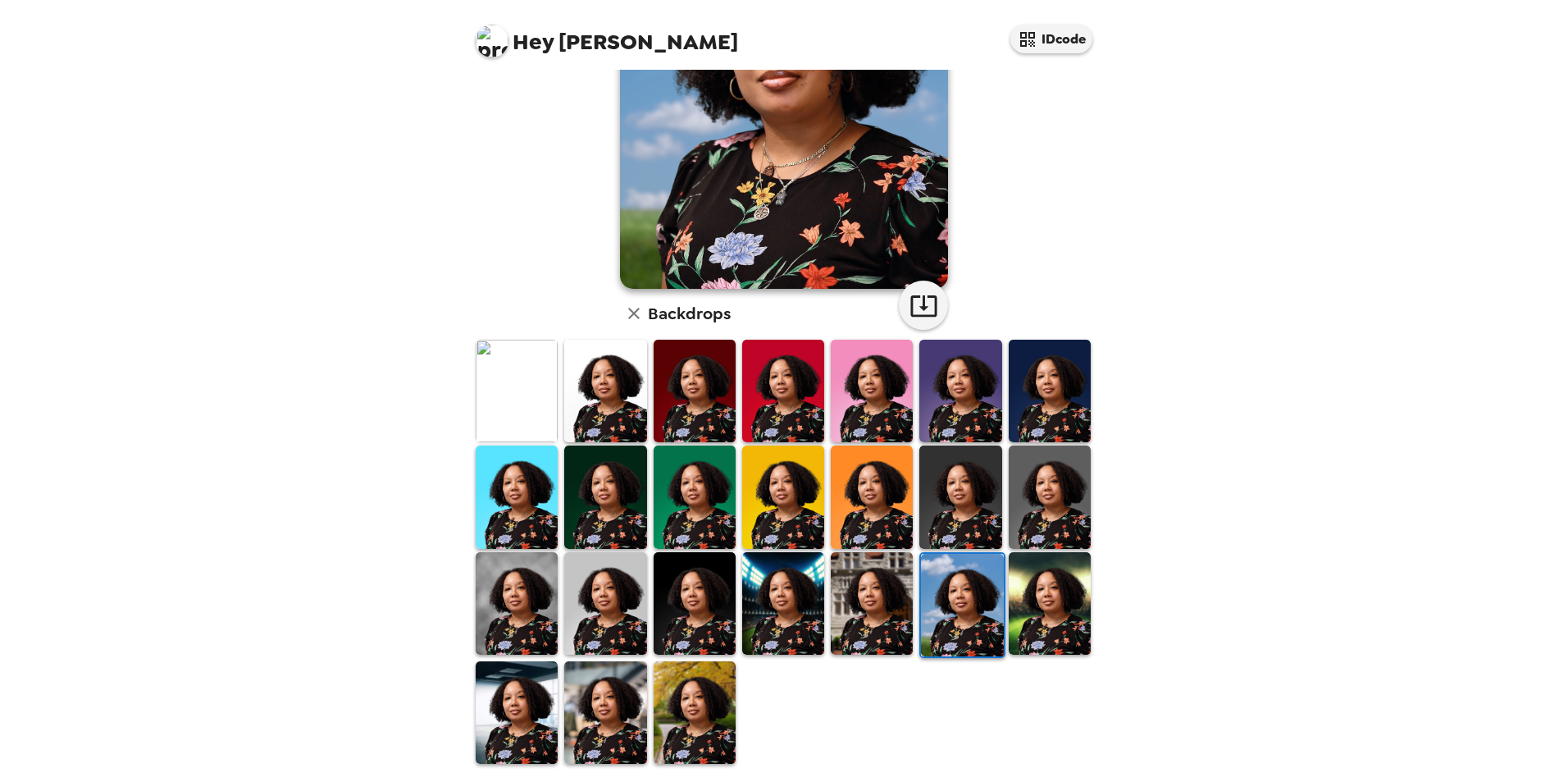
click at [687, 586] on img at bounding box center [694, 603] width 82 height 103
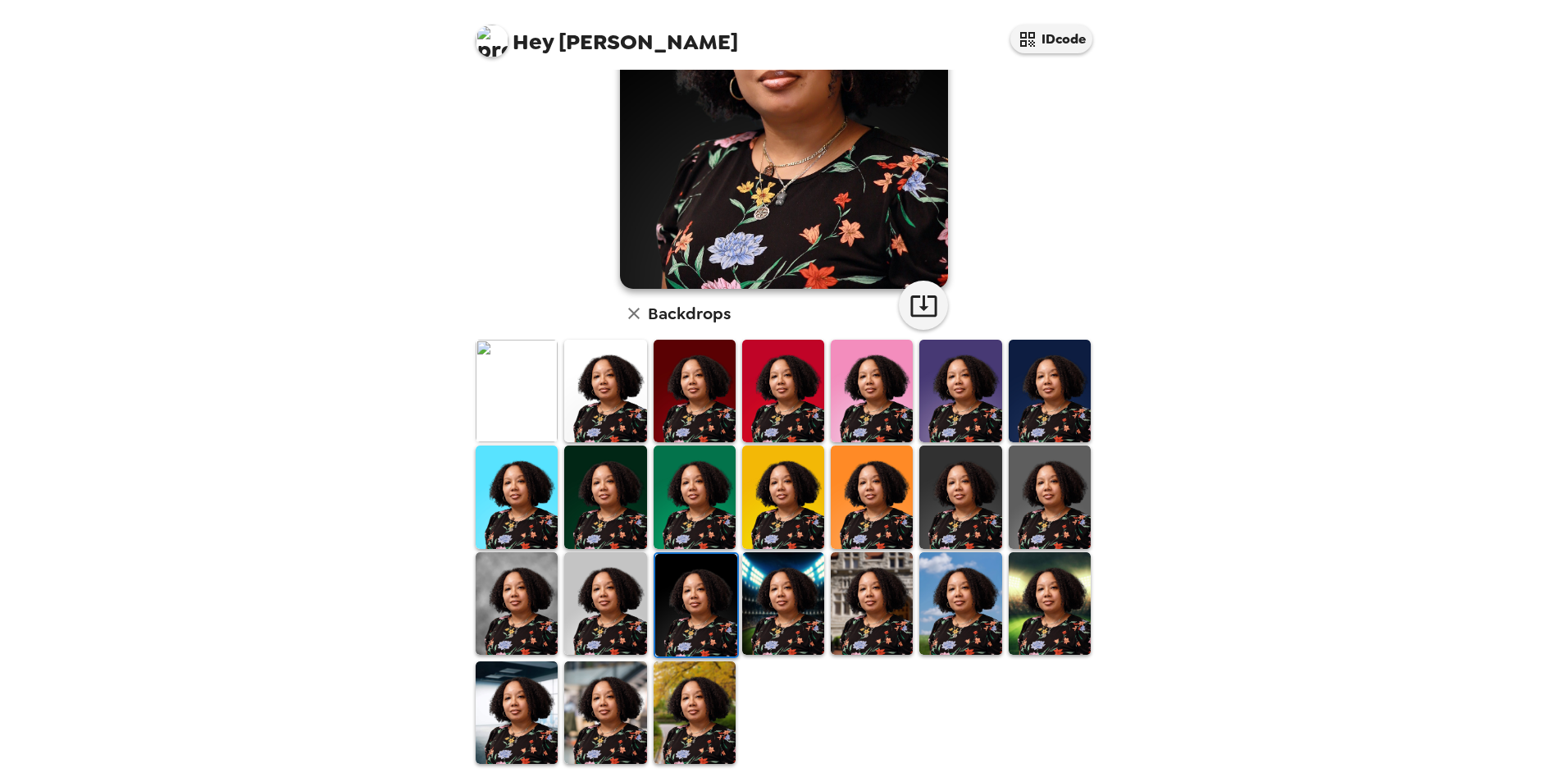
click at [495, 497] on img at bounding box center [516, 497] width 82 height 103
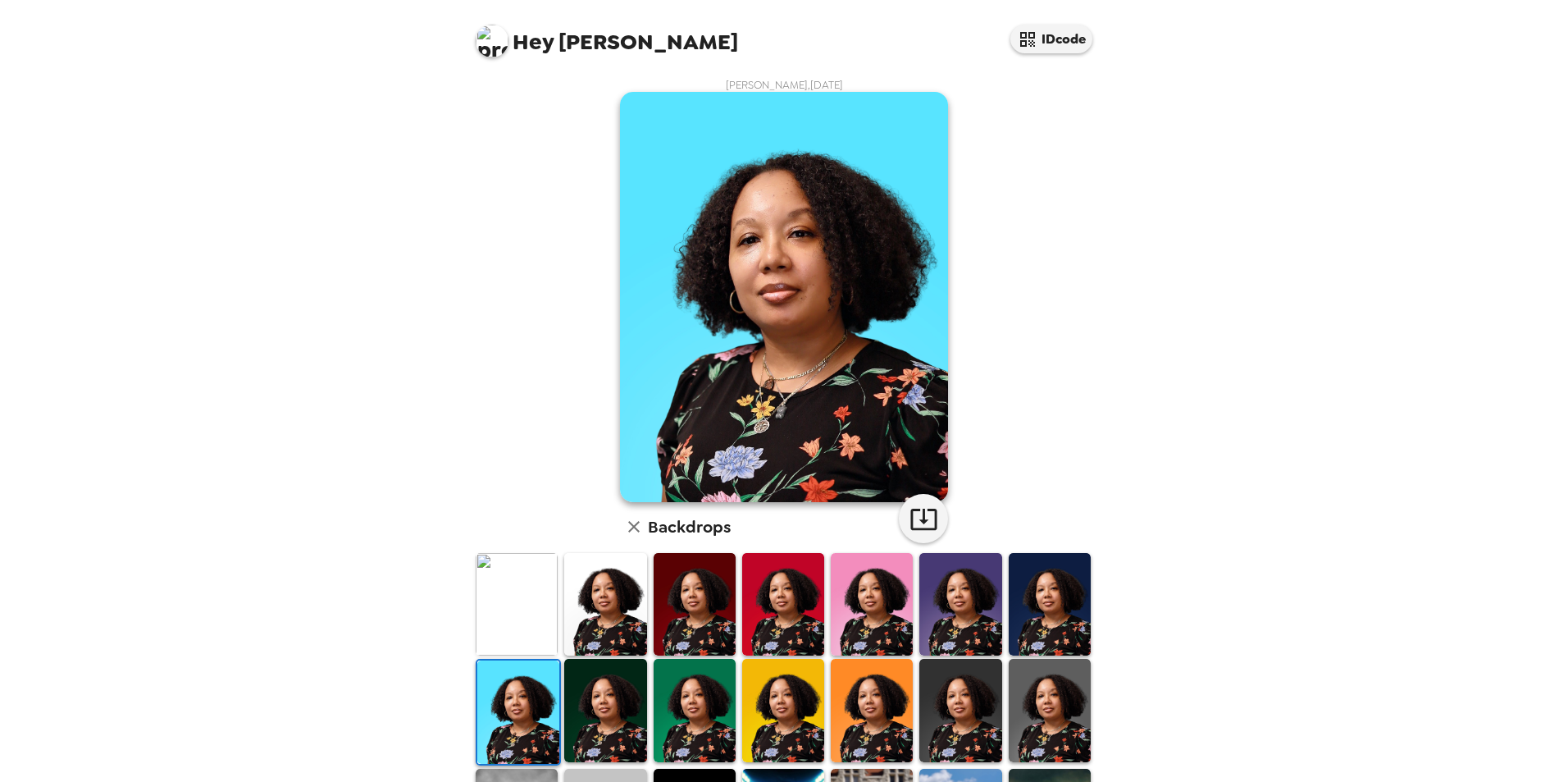
click at [820, 313] on img at bounding box center [784, 297] width 328 height 410
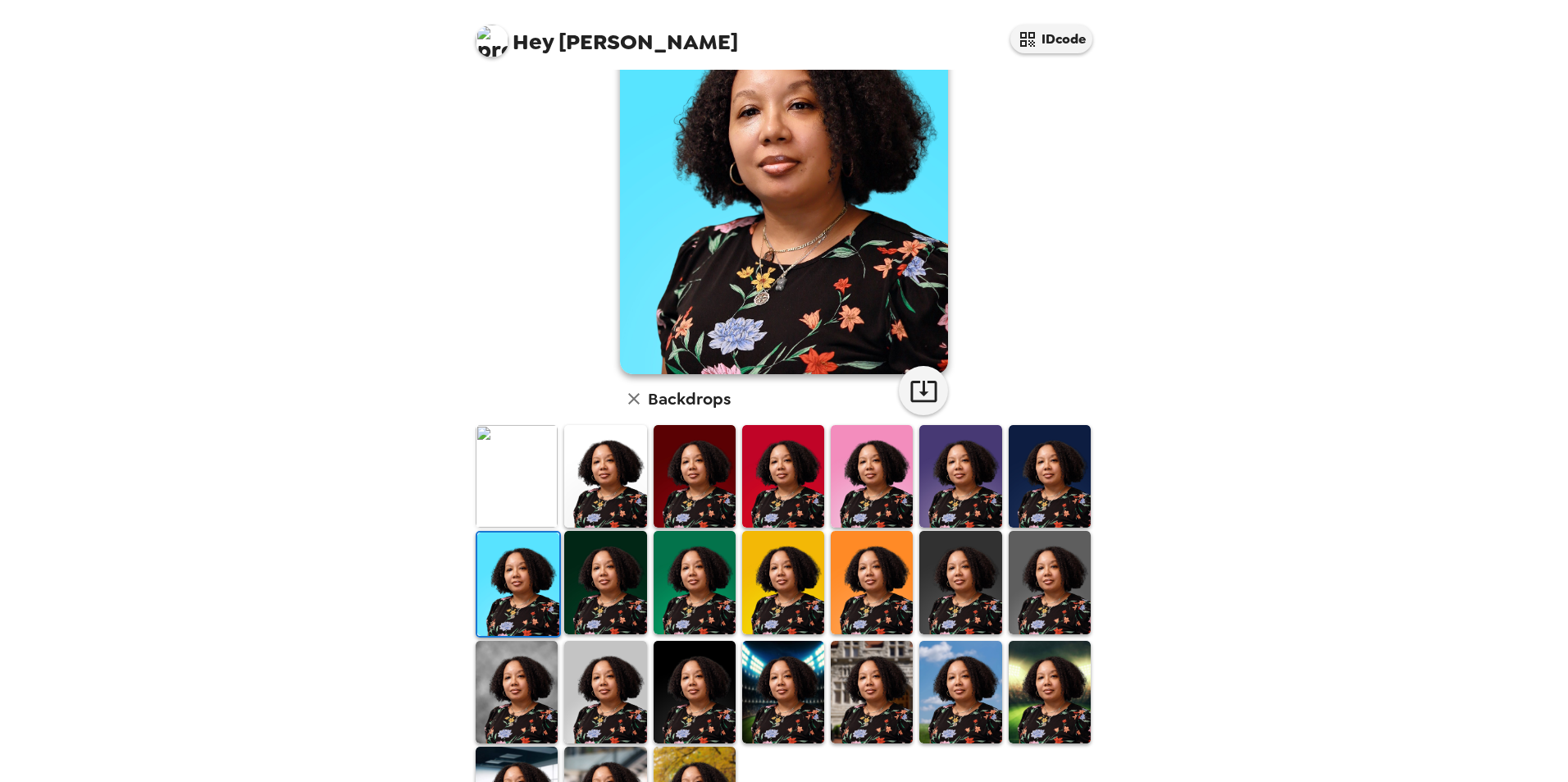
scroll to position [213, 0]
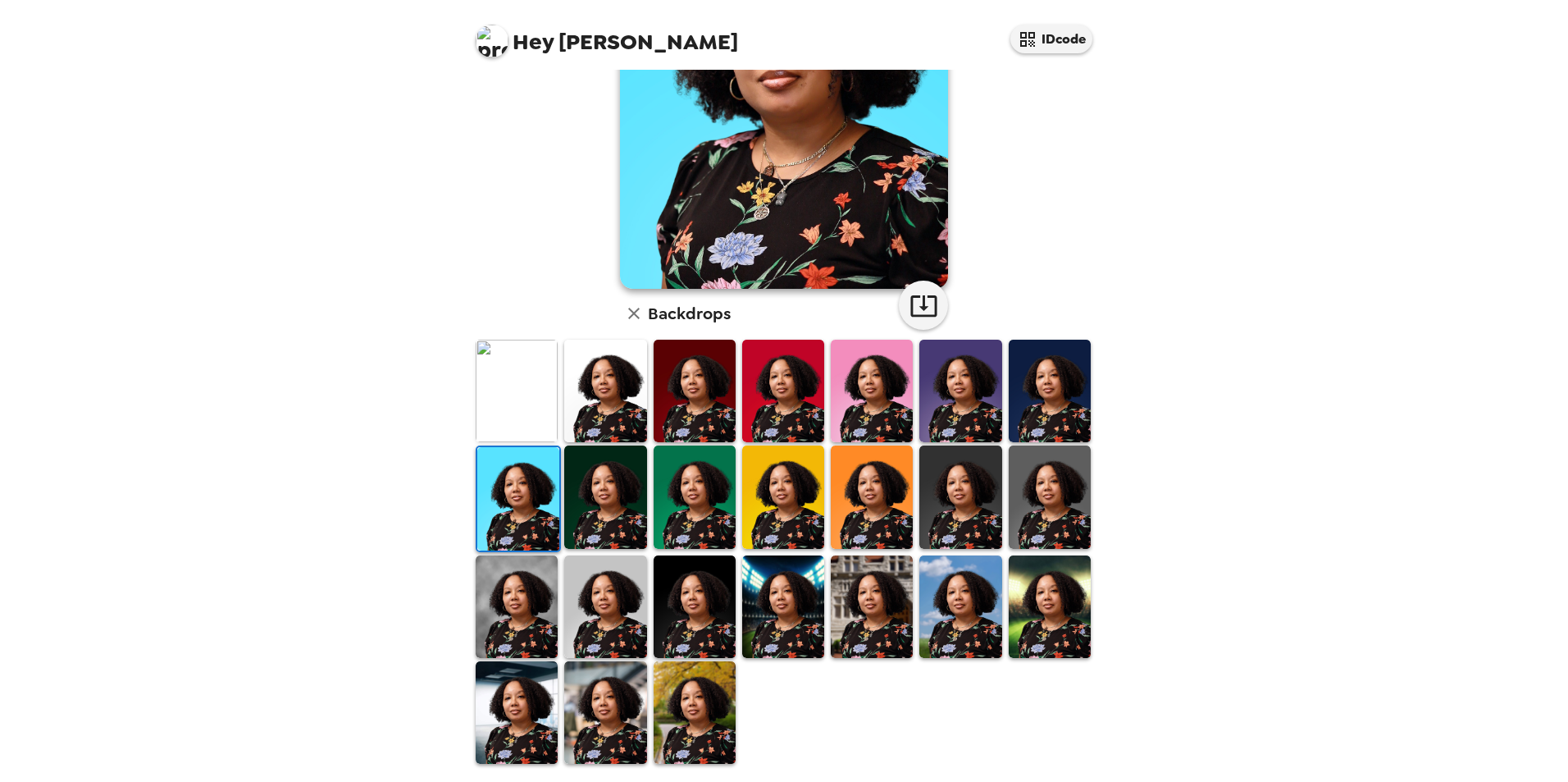
click at [491, 695] on img at bounding box center [516, 713] width 82 height 103
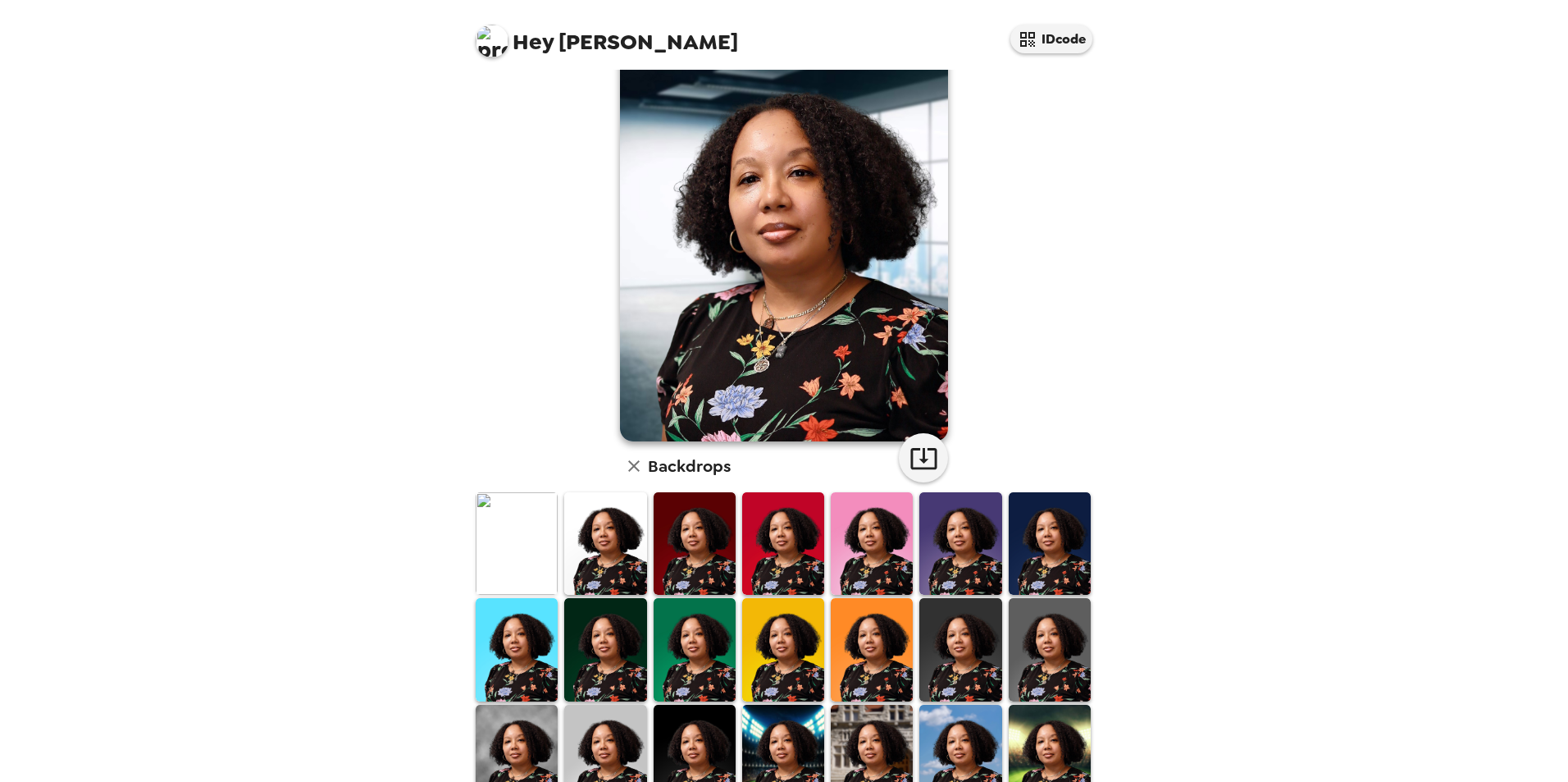
scroll to position [164, 0]
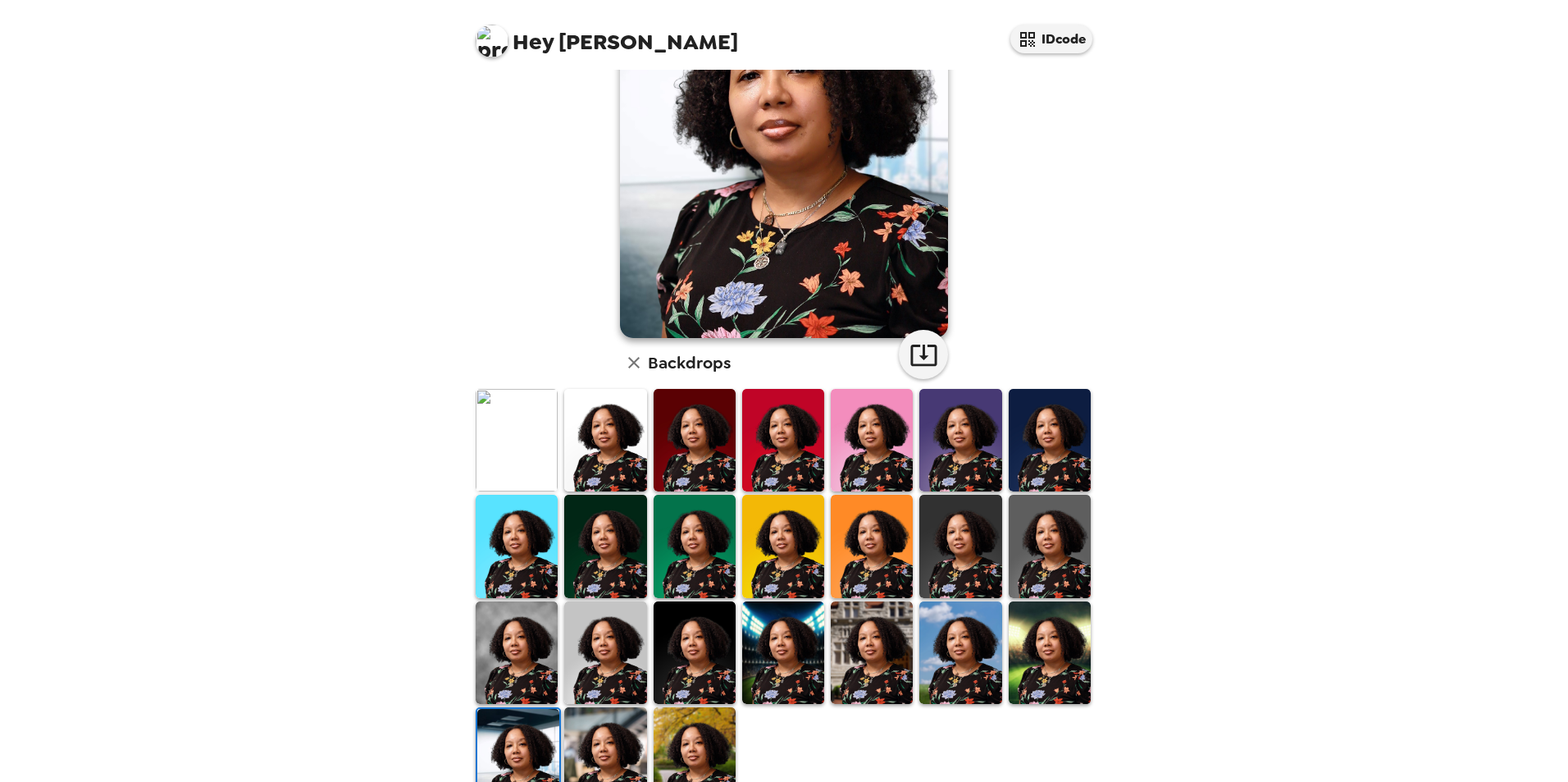
click at [603, 748] on img at bounding box center [605, 758] width 82 height 103
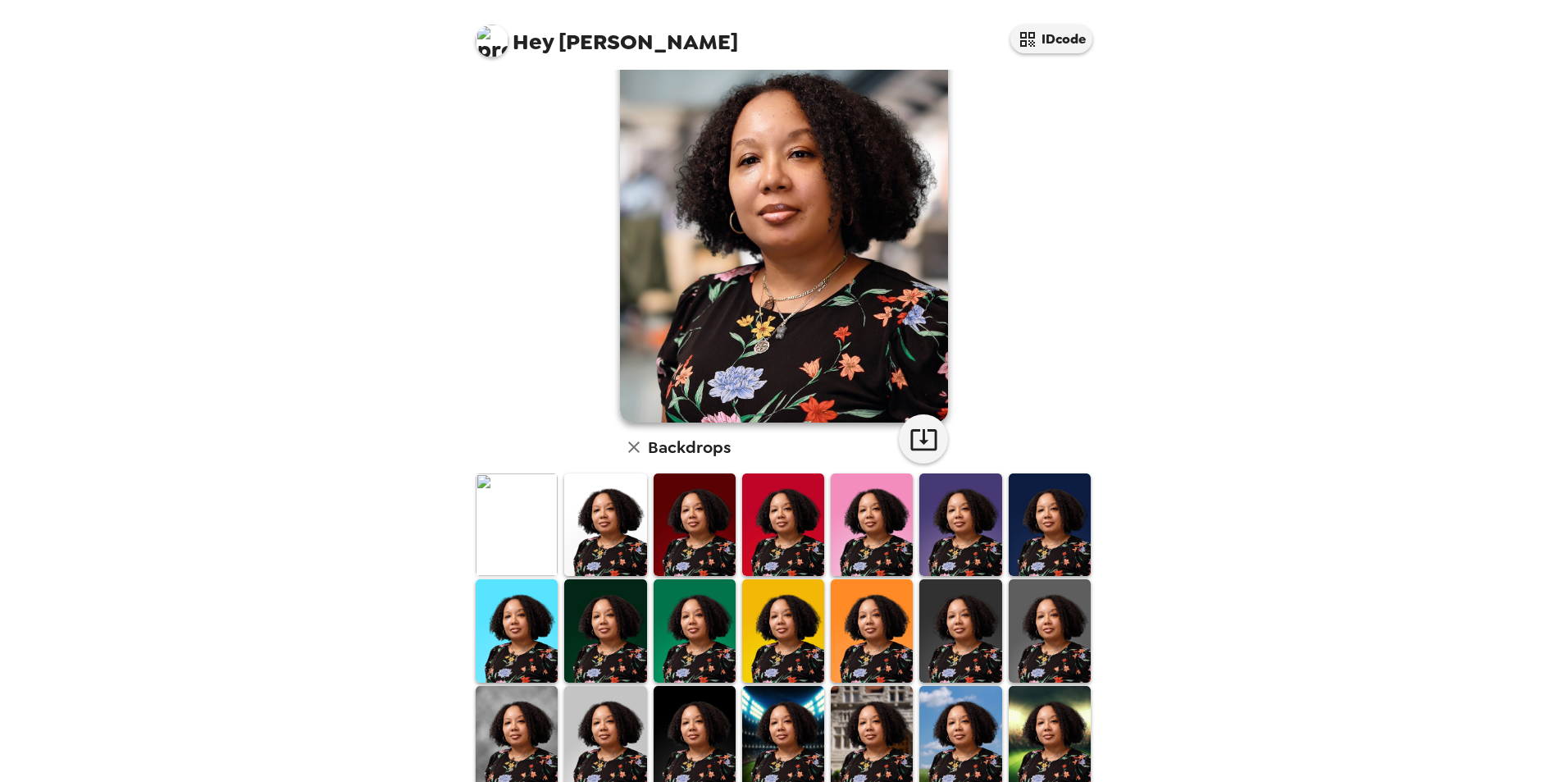
scroll to position [0, 0]
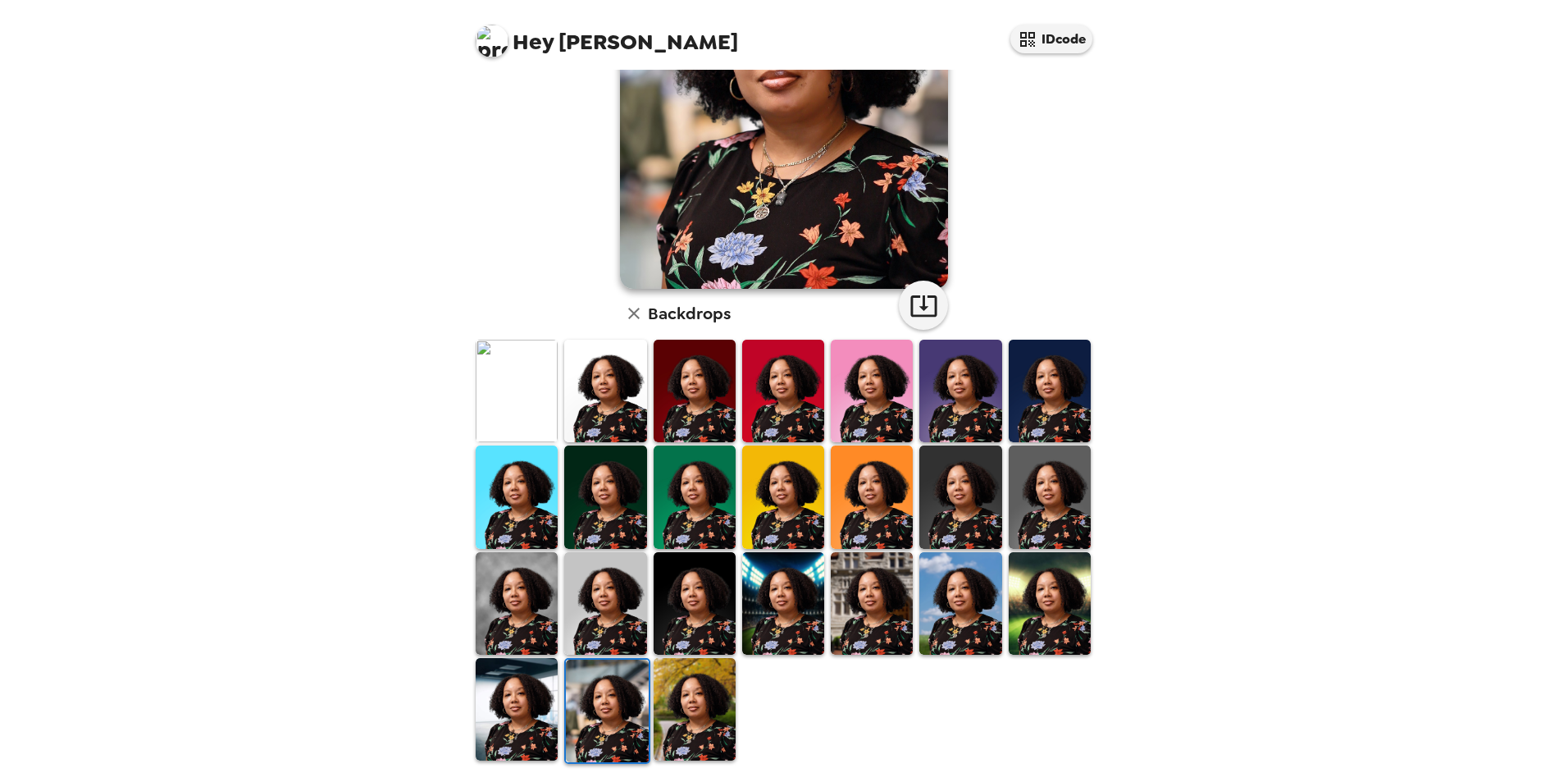
click at [698, 703] on img at bounding box center [694, 710] width 82 height 103
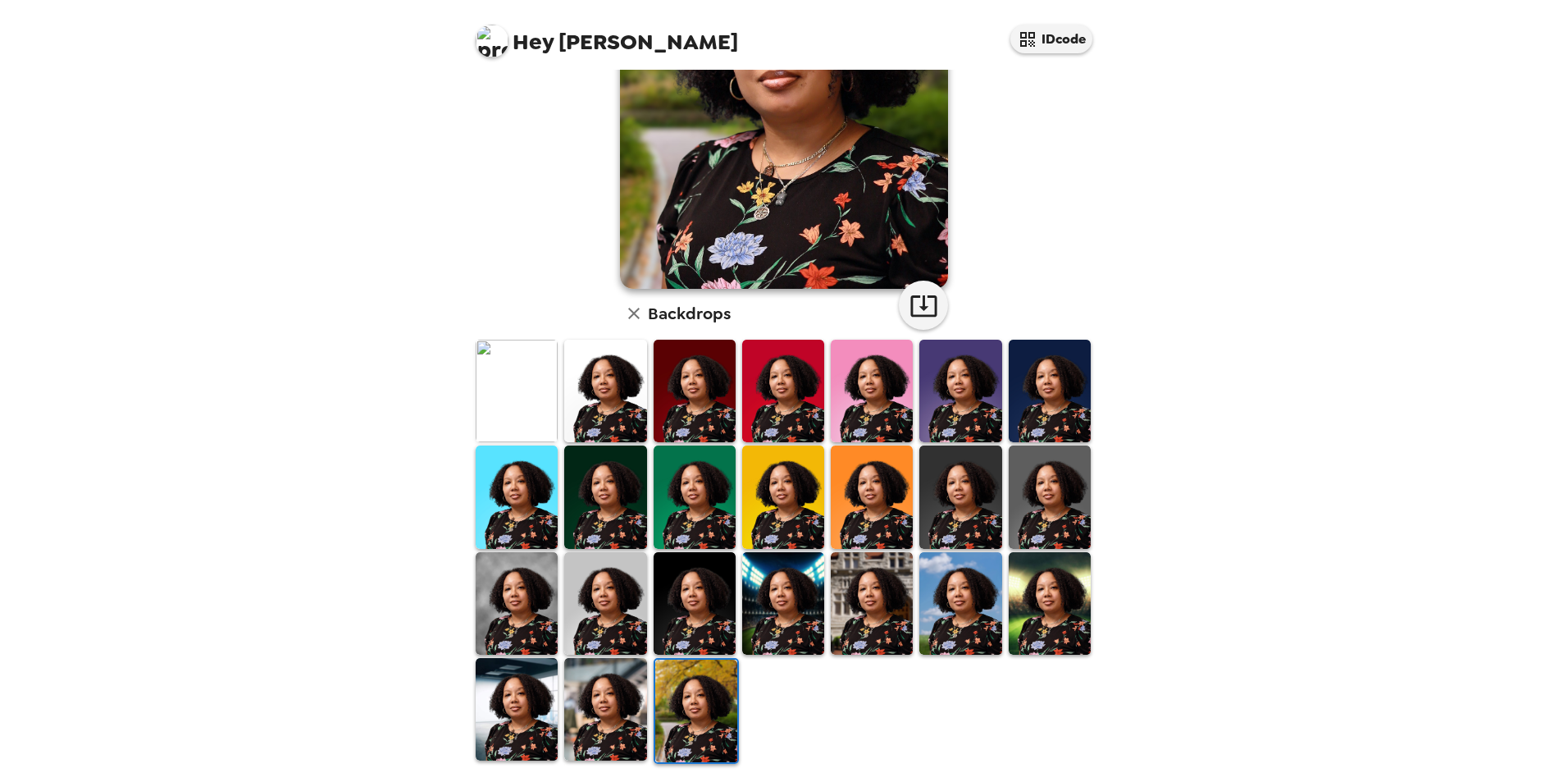
click at [687, 604] on img at bounding box center [694, 603] width 82 height 103
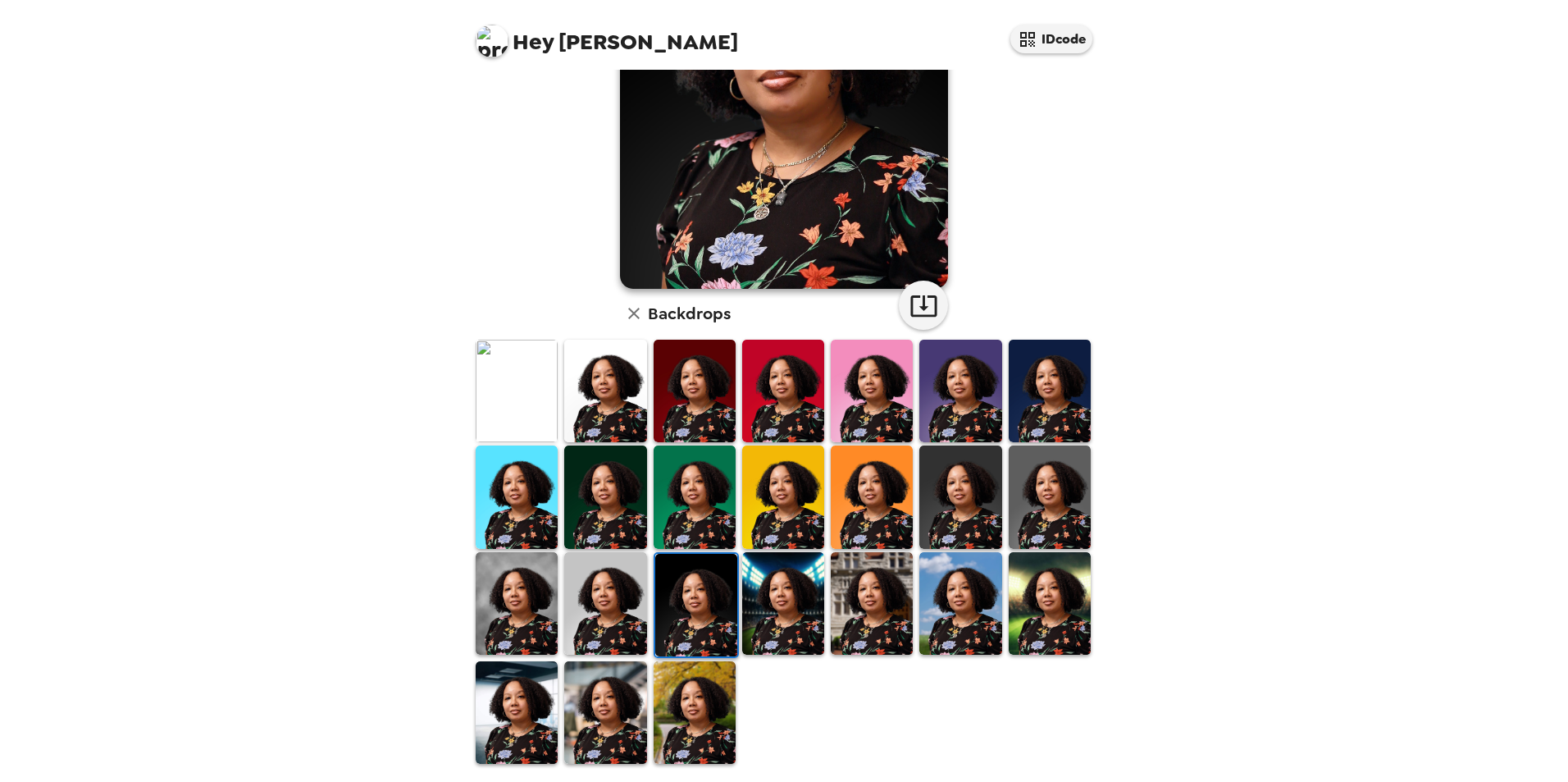
click at [779, 510] on img at bounding box center [783, 497] width 82 height 103
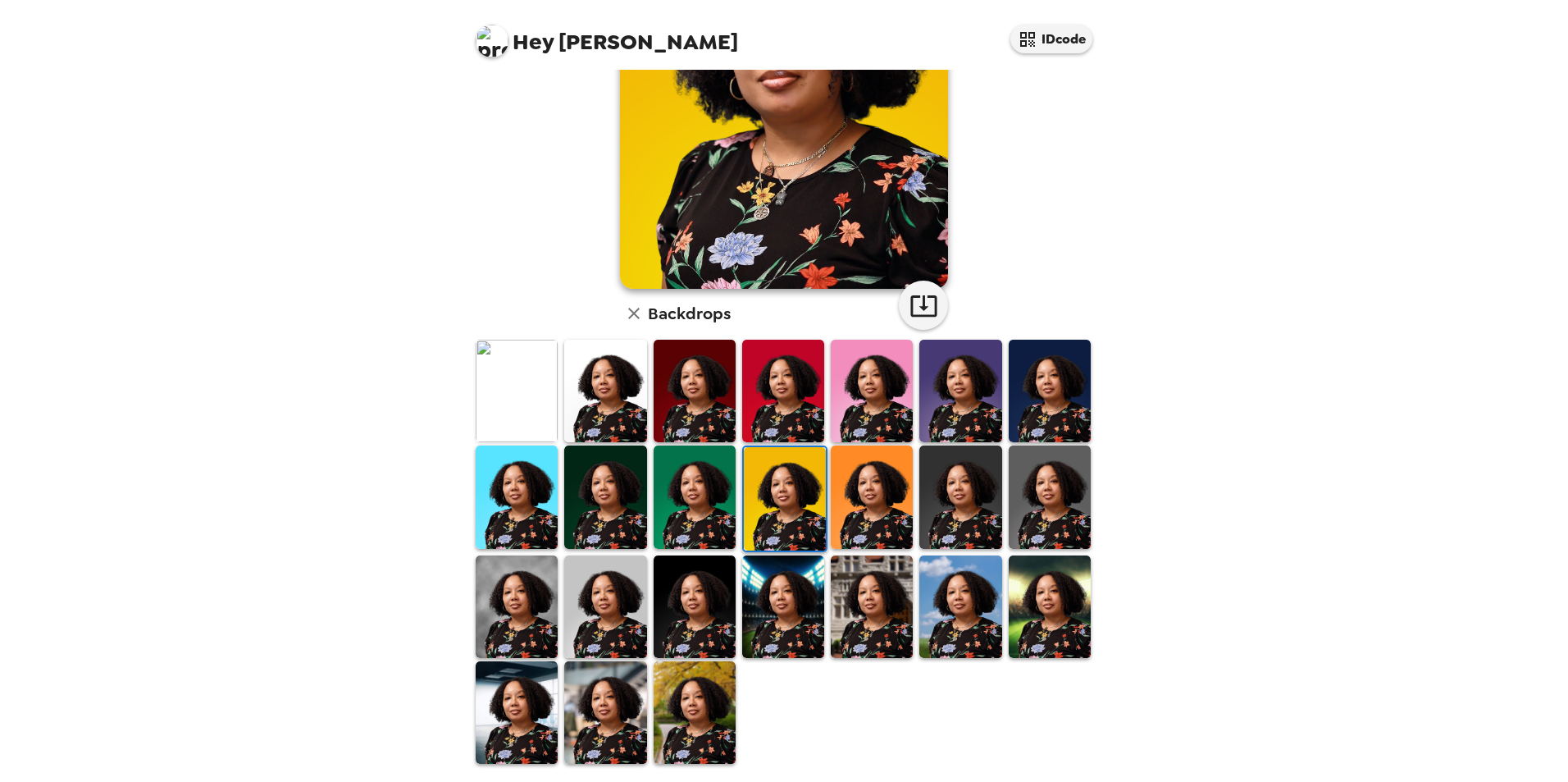
click at [880, 487] on img at bounding box center [871, 497] width 82 height 103
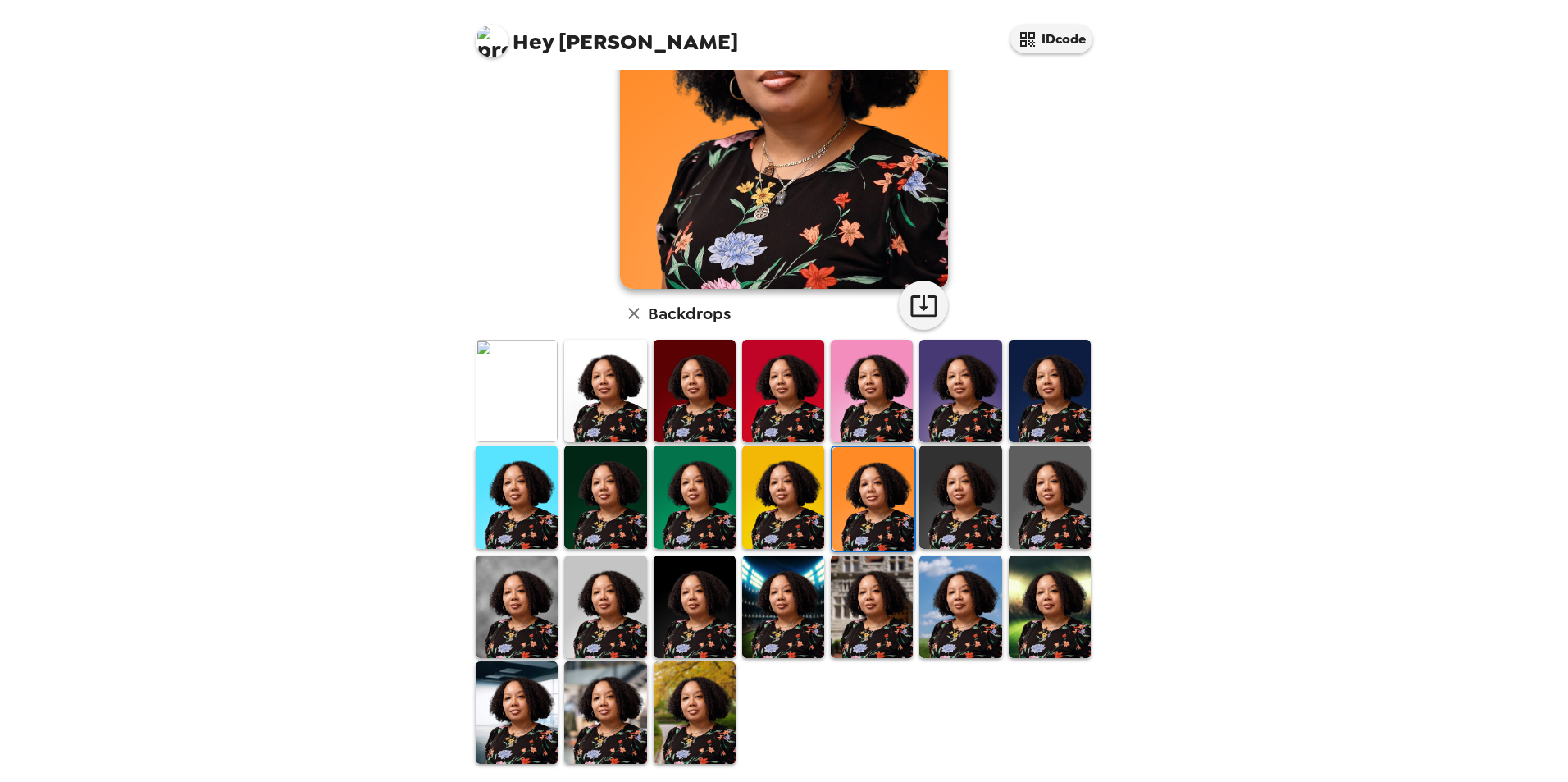
click at [964, 494] on img at bounding box center [960, 497] width 82 height 103
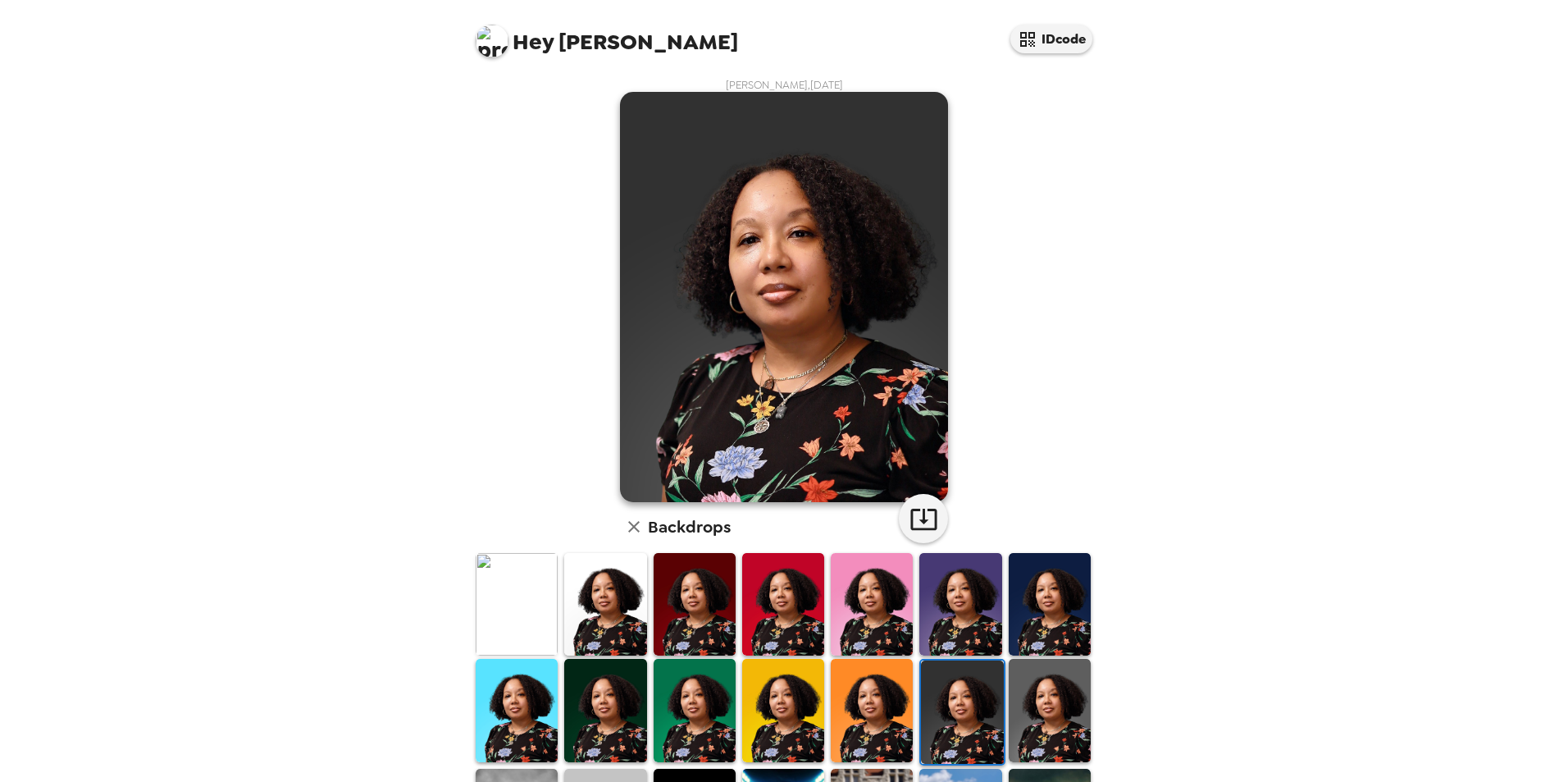
click at [1042, 701] on img at bounding box center [1050, 710] width 82 height 103
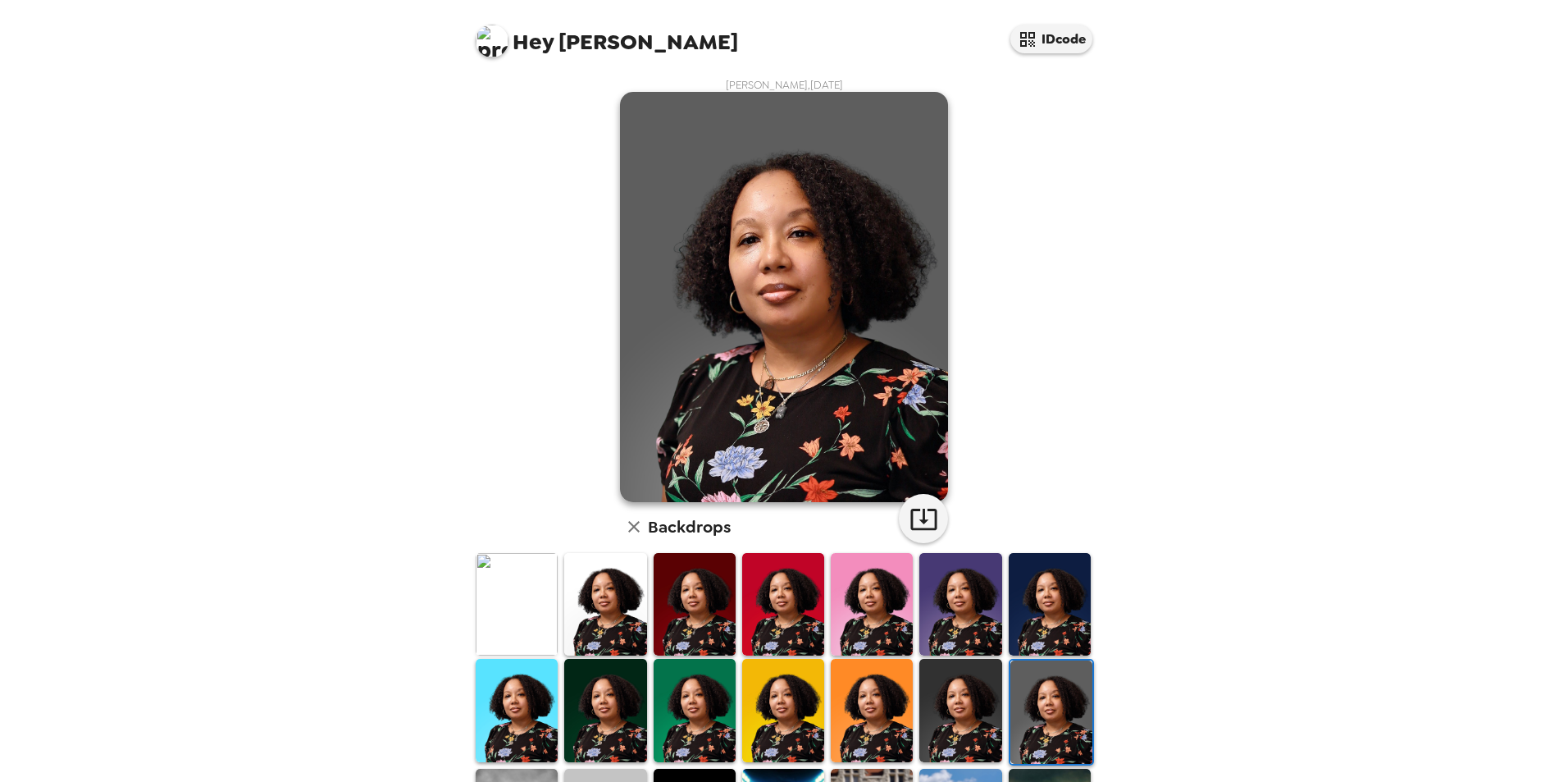
click at [1046, 637] on img at bounding box center [1050, 604] width 82 height 103
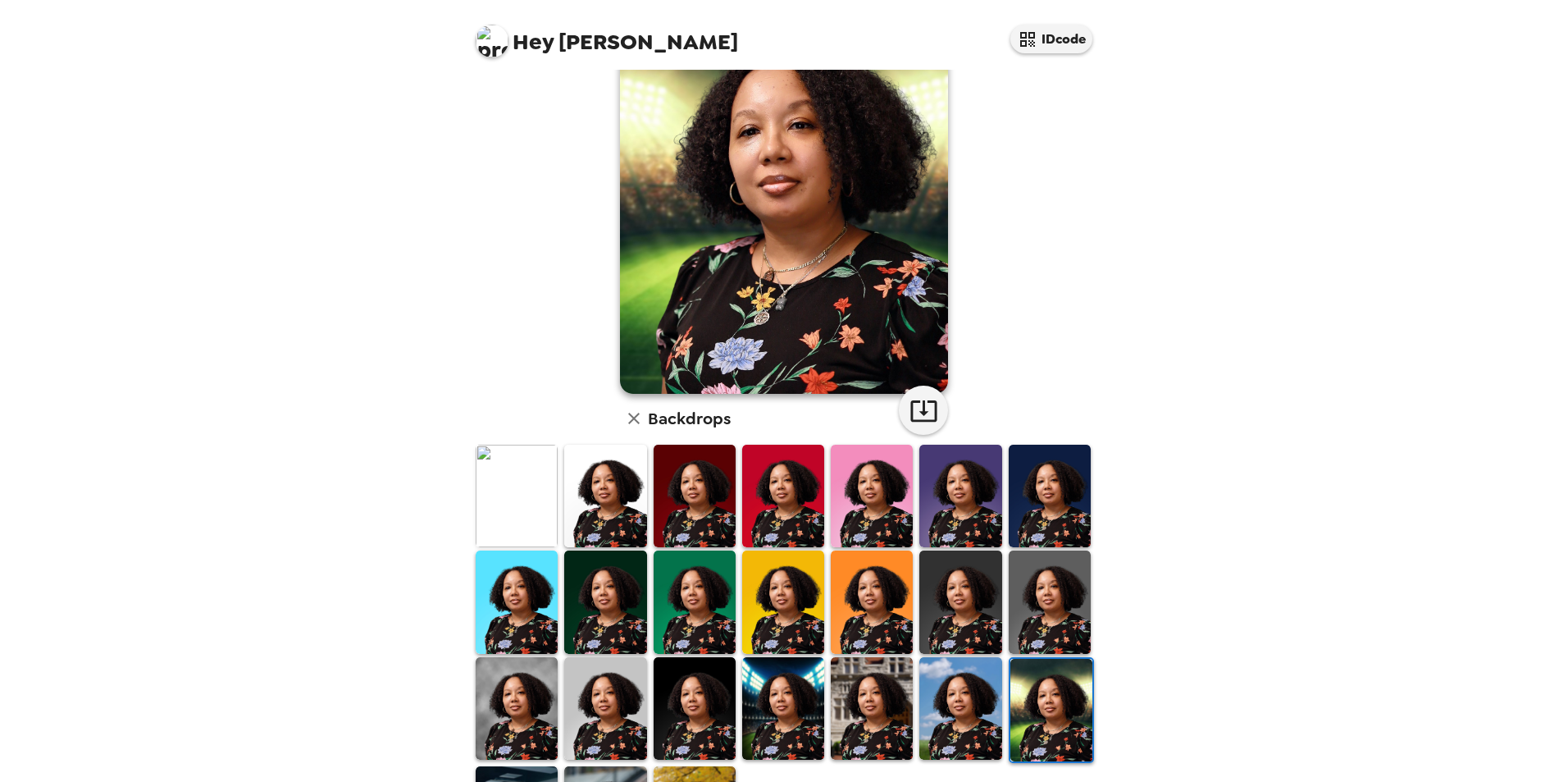
scroll to position [213, 0]
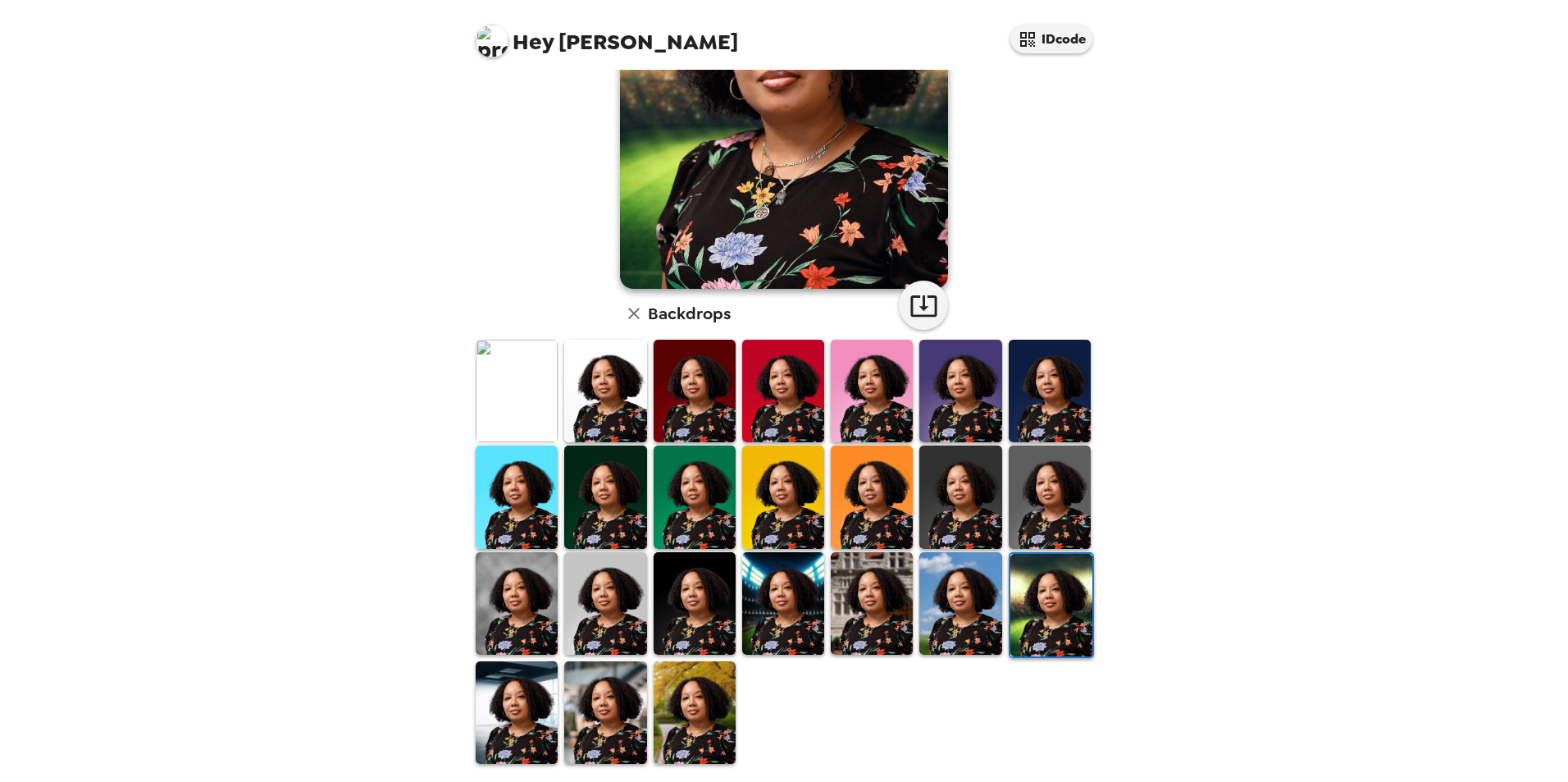
click at [871, 611] on img at bounding box center [871, 603] width 82 height 103
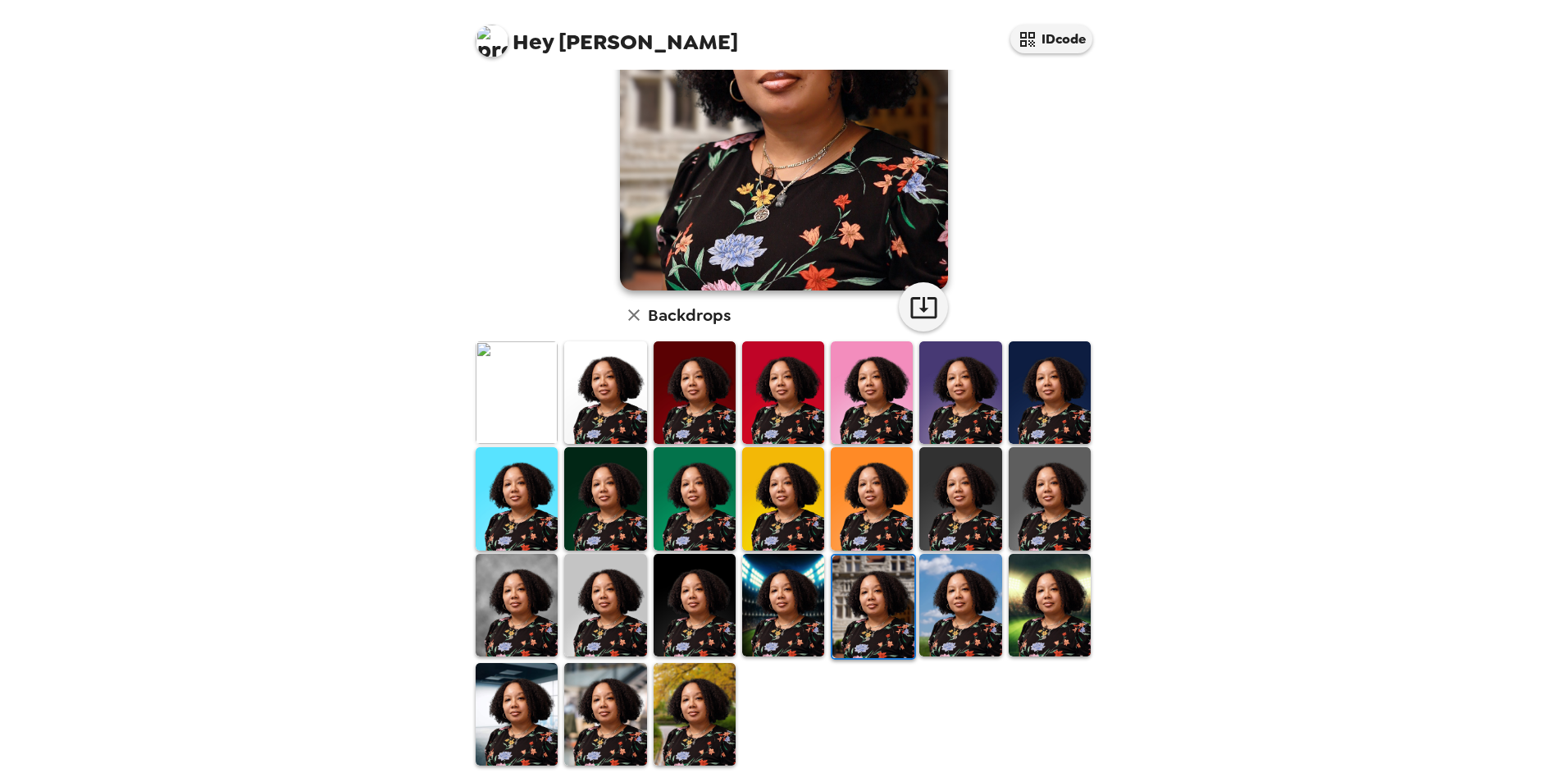
click at [790, 607] on img at bounding box center [783, 605] width 82 height 103
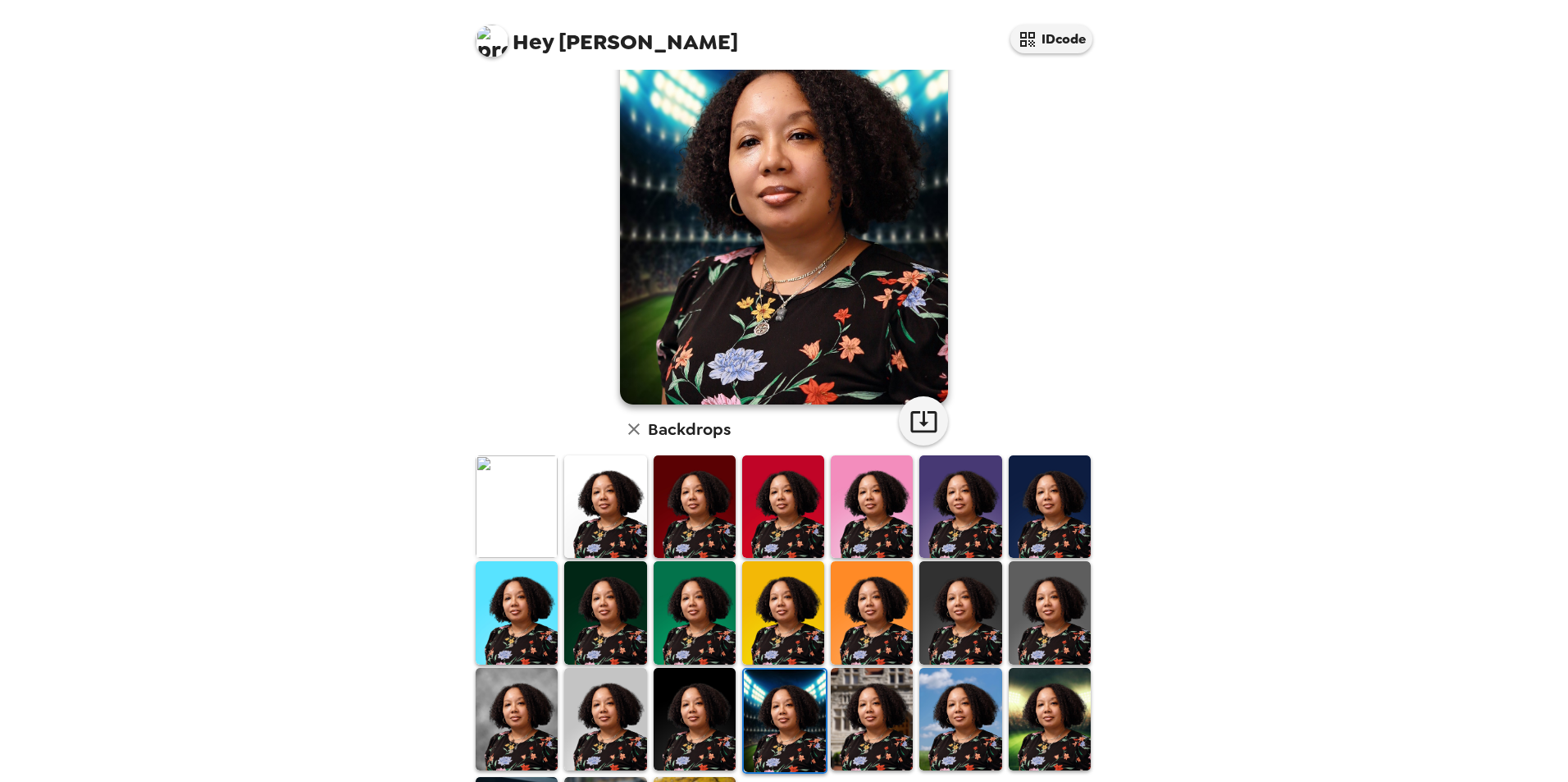
scroll to position [0, 0]
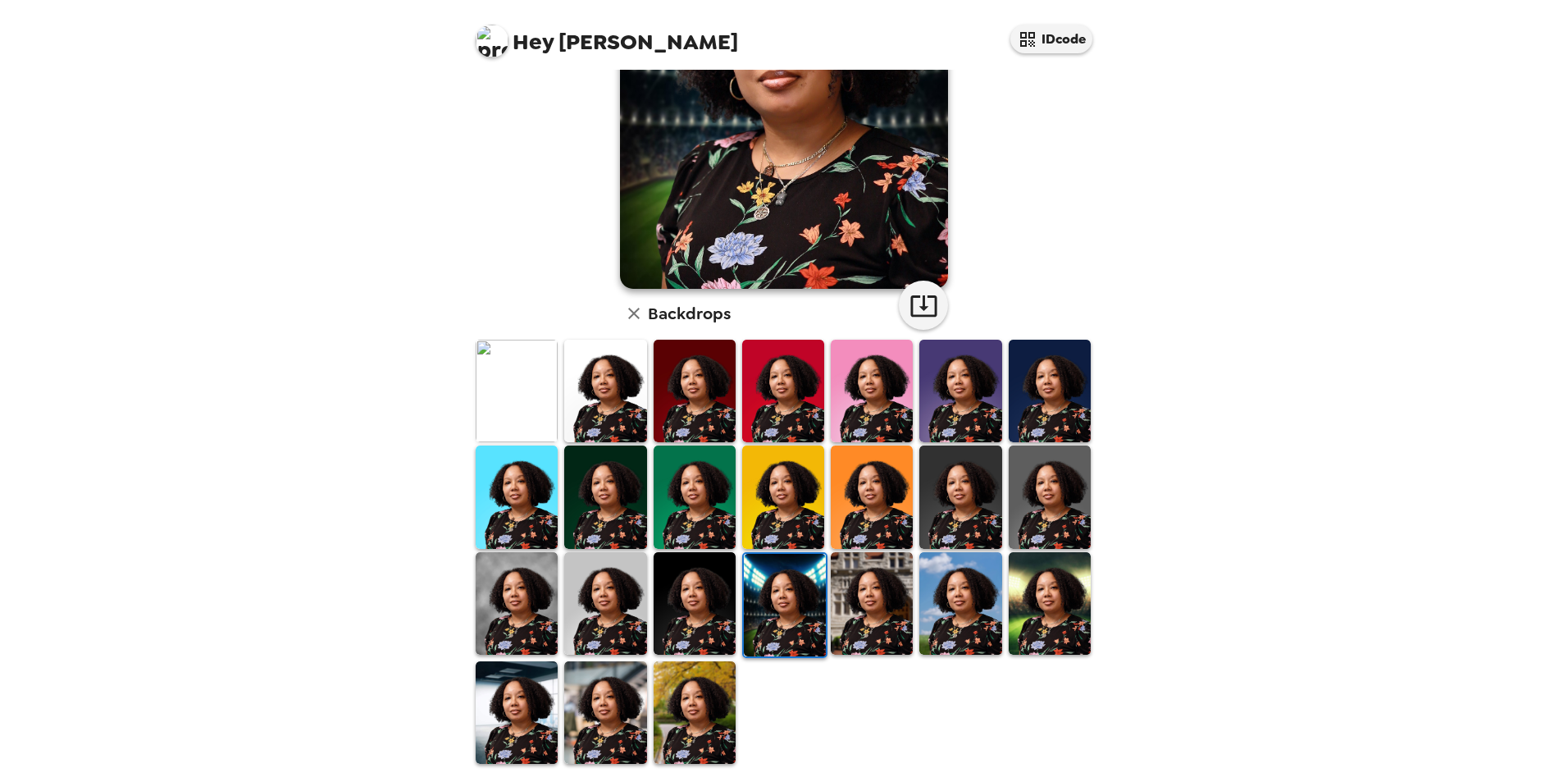
click at [703, 603] on img at bounding box center [694, 603] width 82 height 103
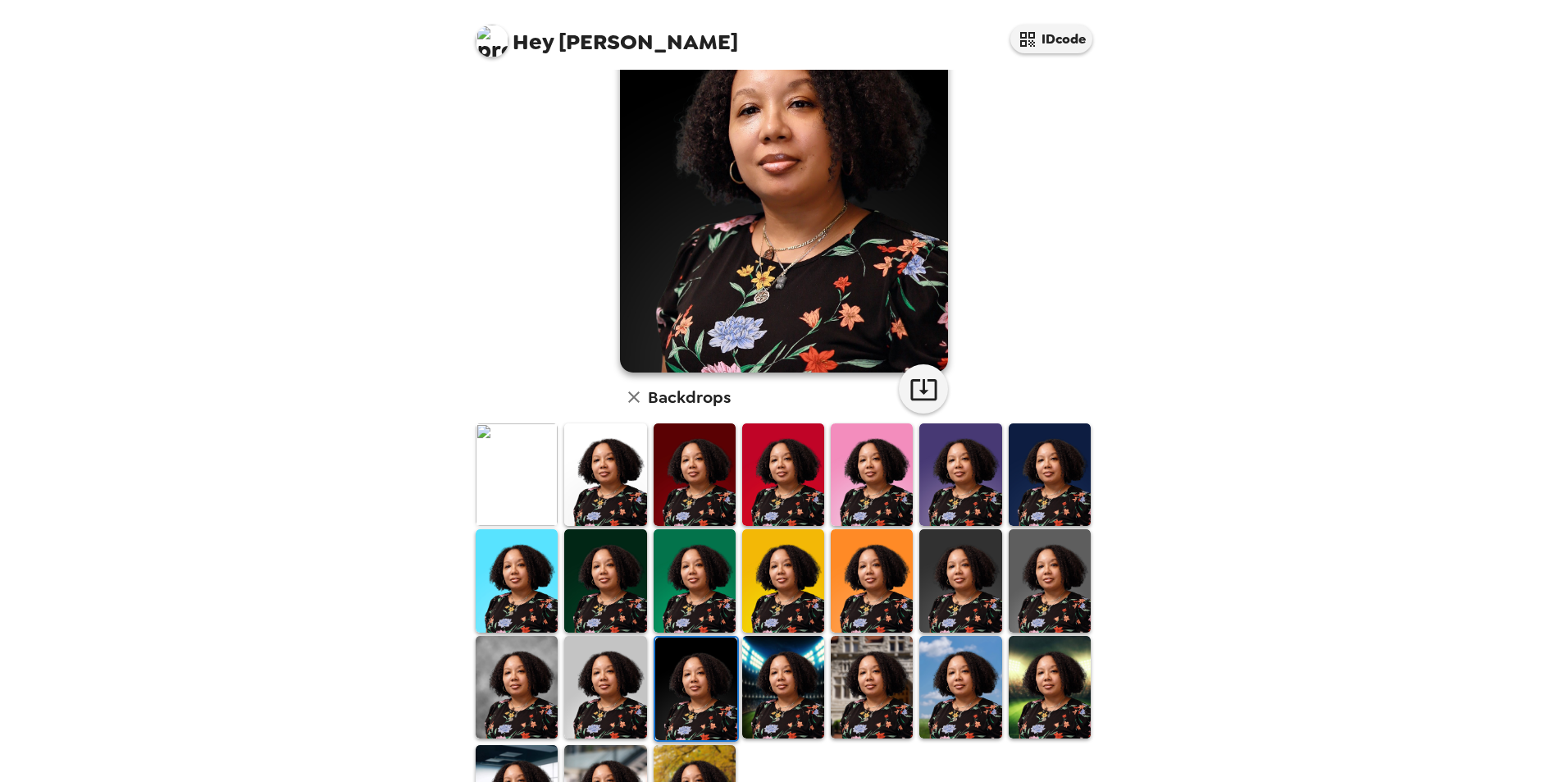
scroll to position [213, 0]
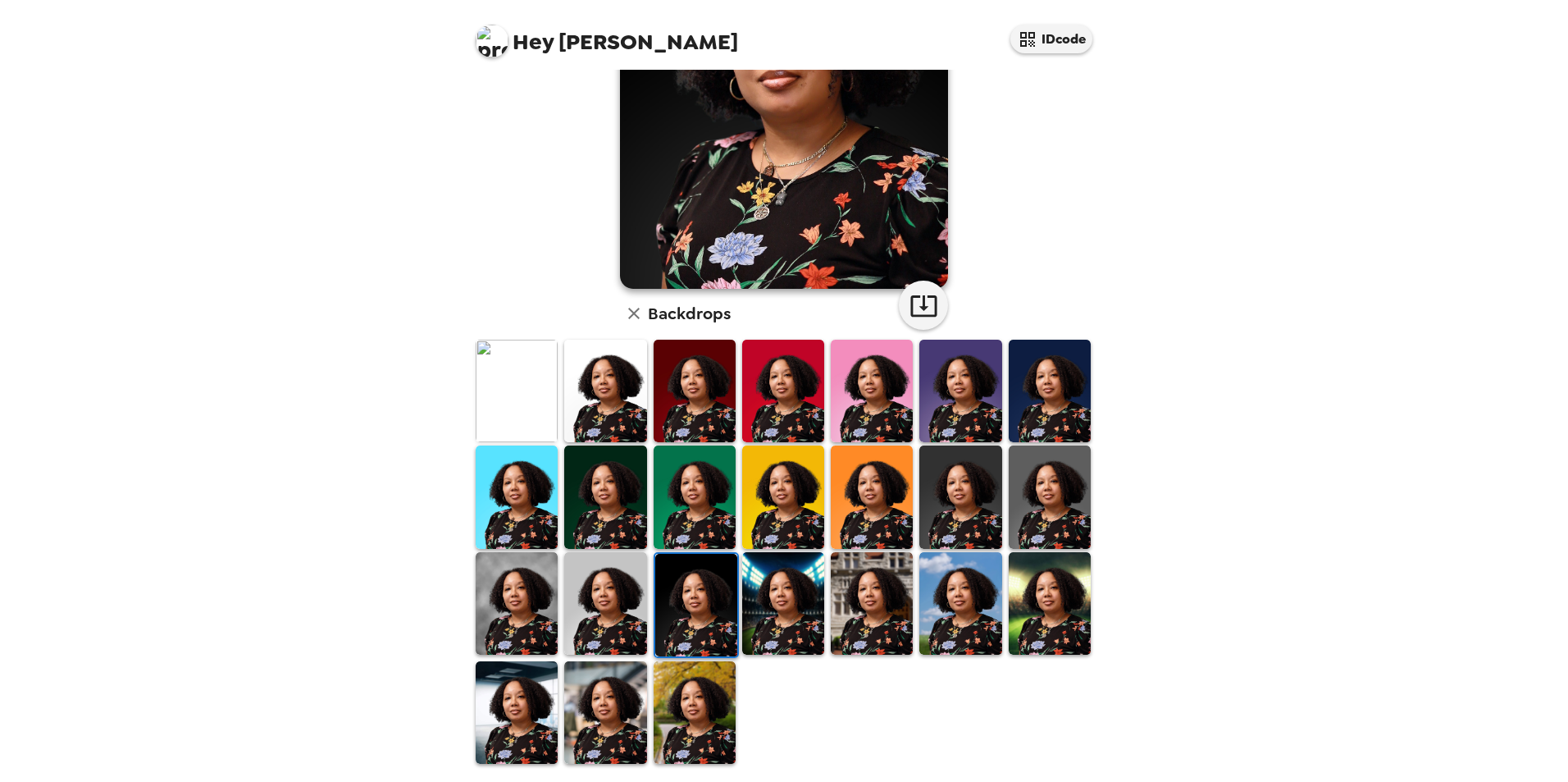
click at [592, 587] on img at bounding box center [605, 603] width 82 height 103
